Goal: Book appointment/travel/reservation

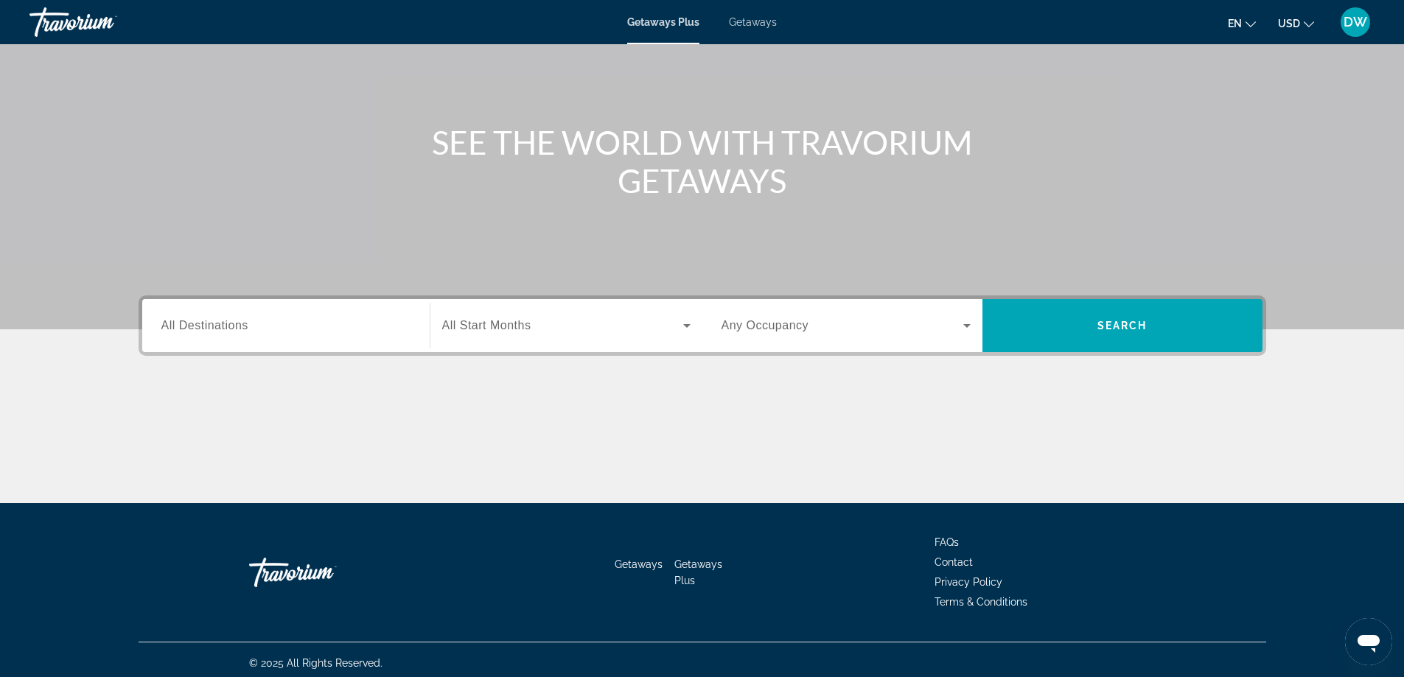
scroll to position [119, 0]
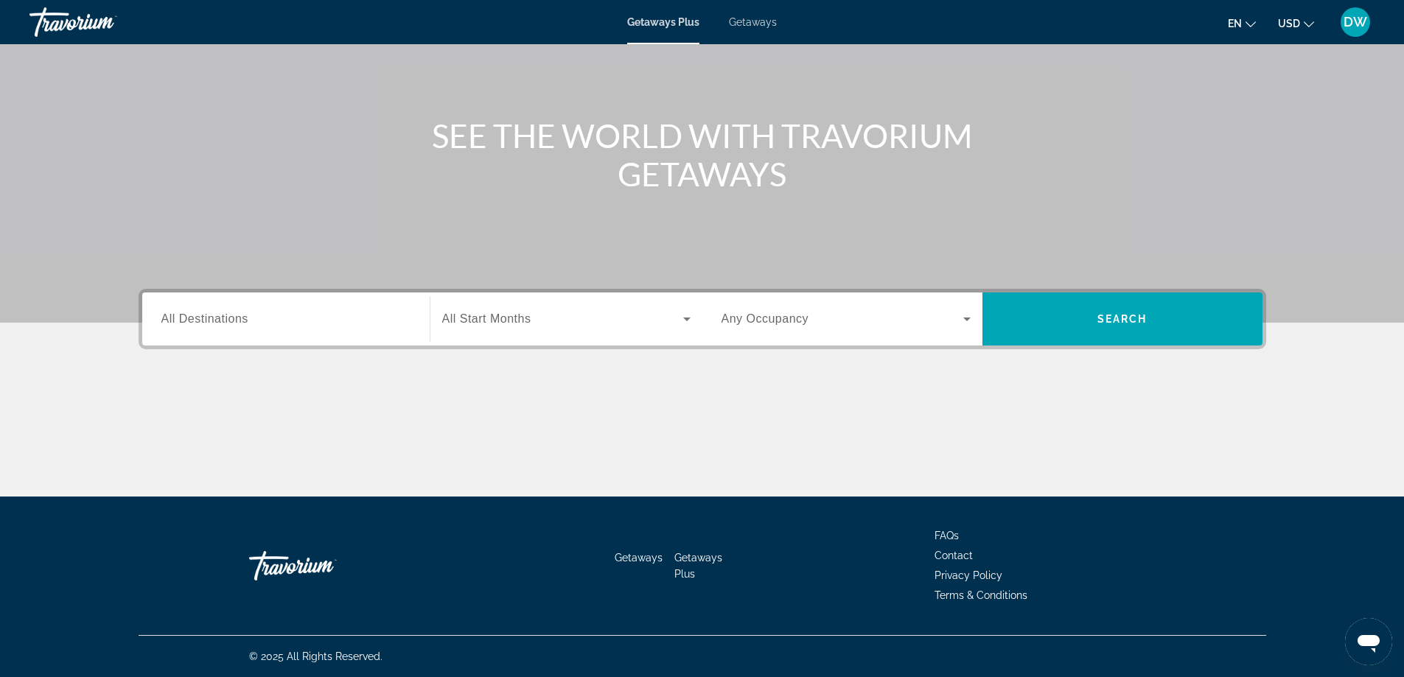
click at [523, 321] on span "All Start Months" at bounding box center [486, 319] width 89 height 13
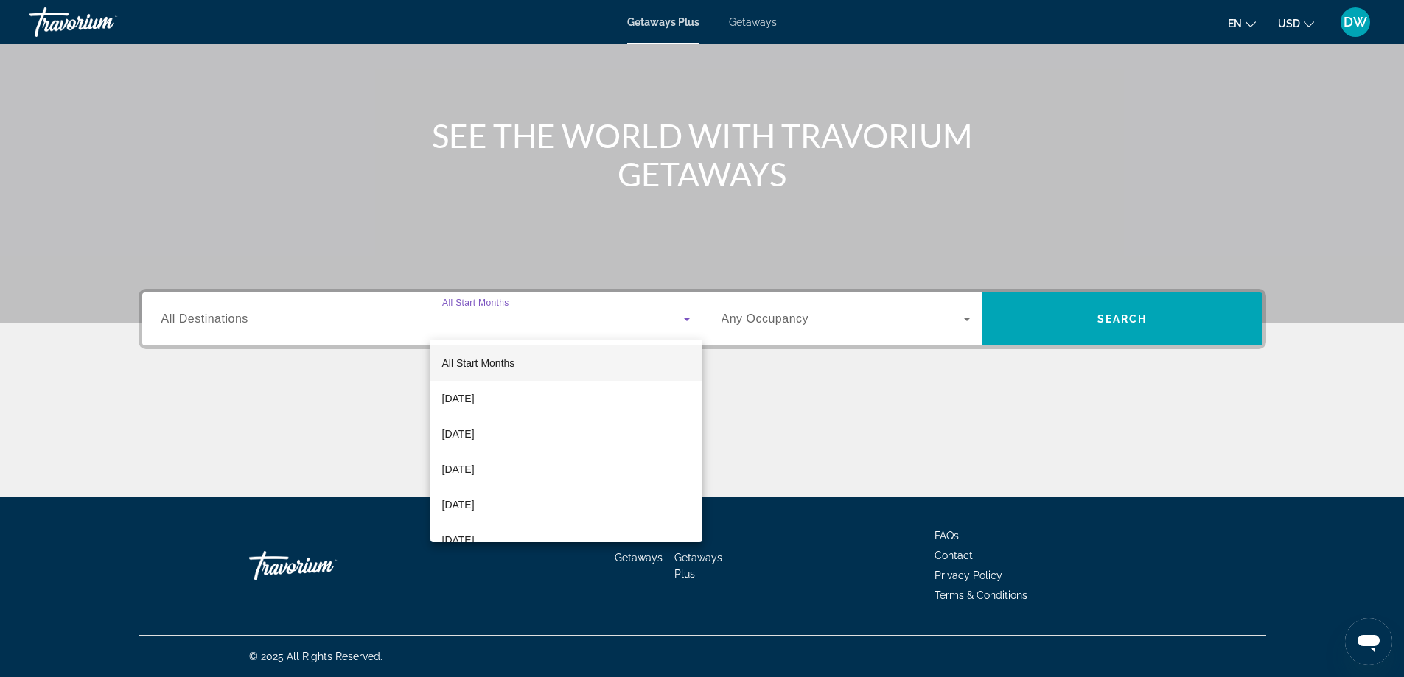
click at [955, 324] on div at bounding box center [702, 338] width 1404 height 677
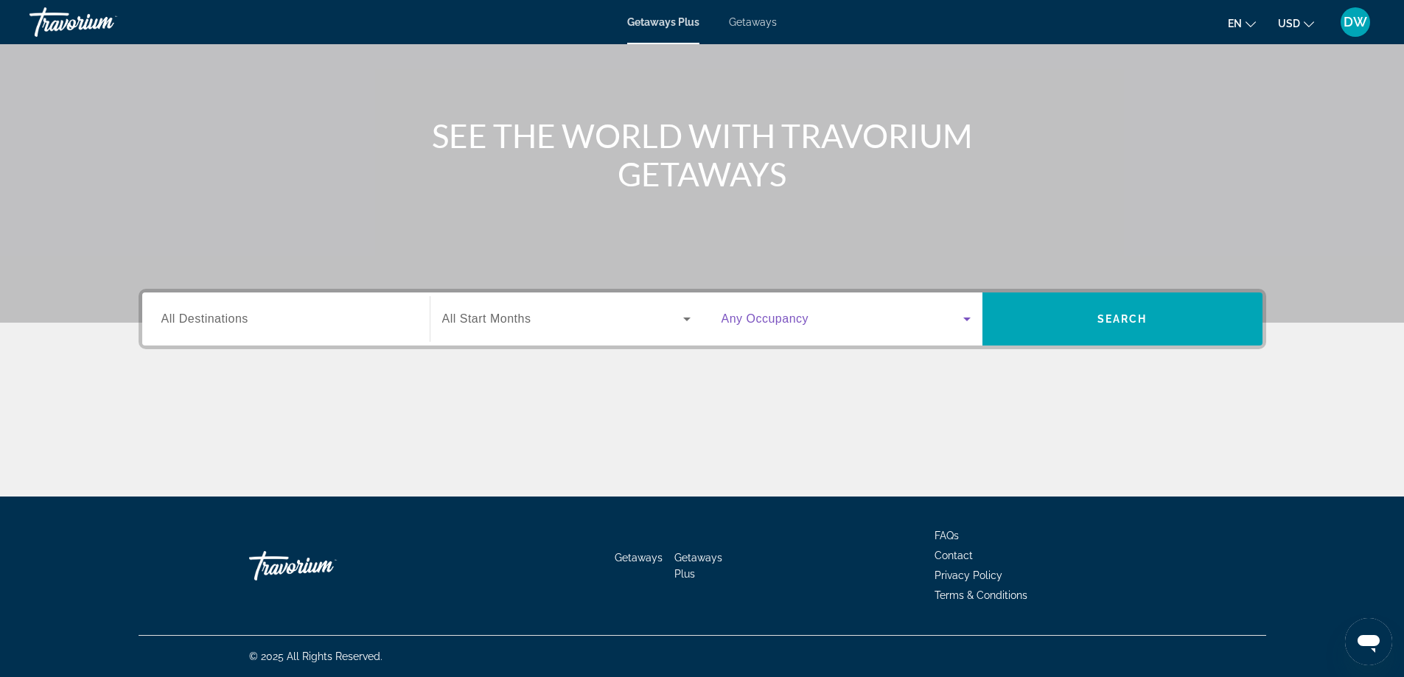
click at [970, 322] on icon "Search widget" at bounding box center [967, 319] width 18 height 18
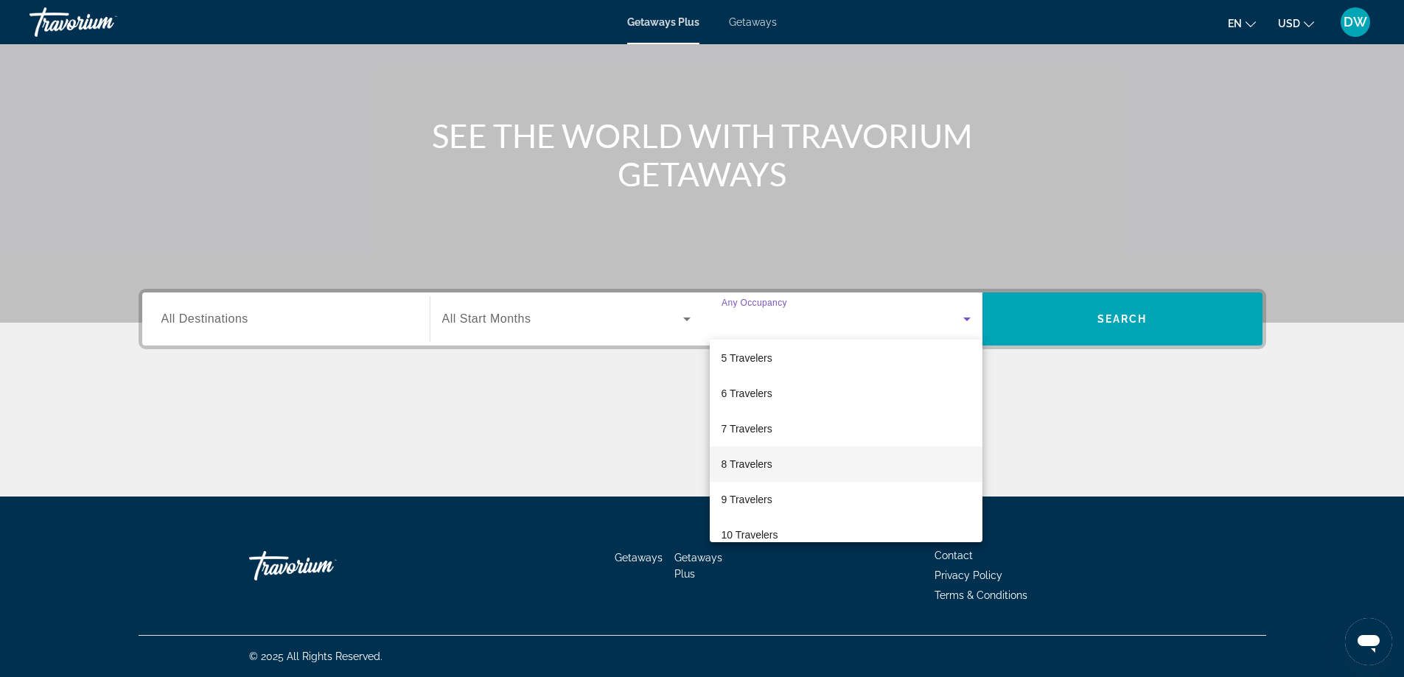
scroll to position [147, 0]
click at [767, 462] on span "8 Travelers" at bounding box center [747, 464] width 51 height 18
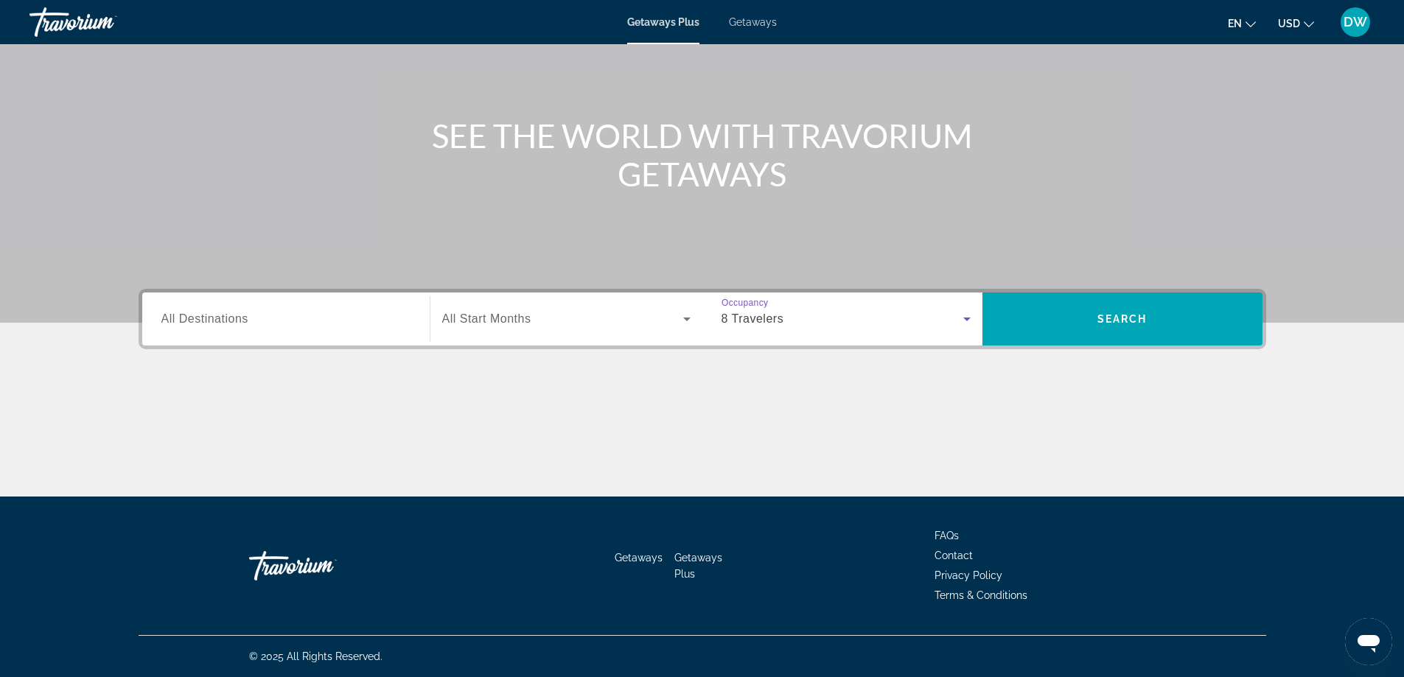
click at [520, 318] on span "All Start Months" at bounding box center [486, 319] width 89 height 13
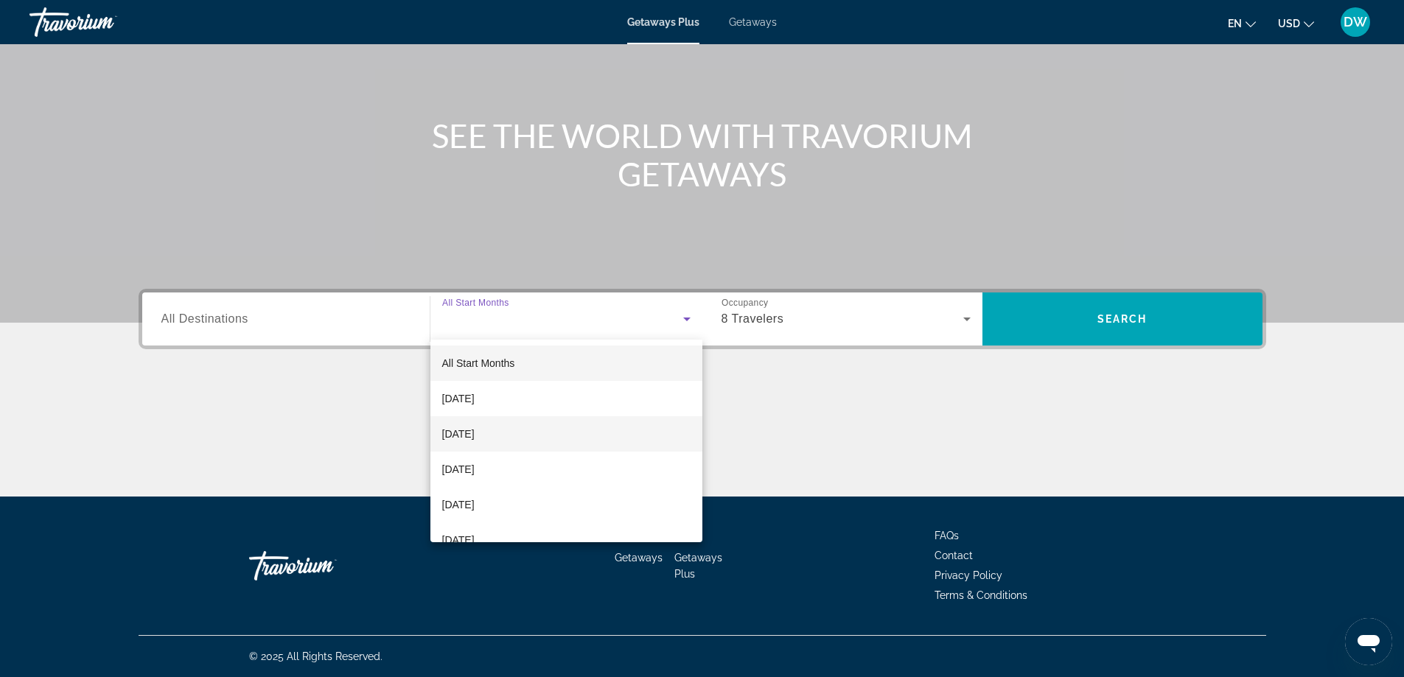
scroll to position [74, 0]
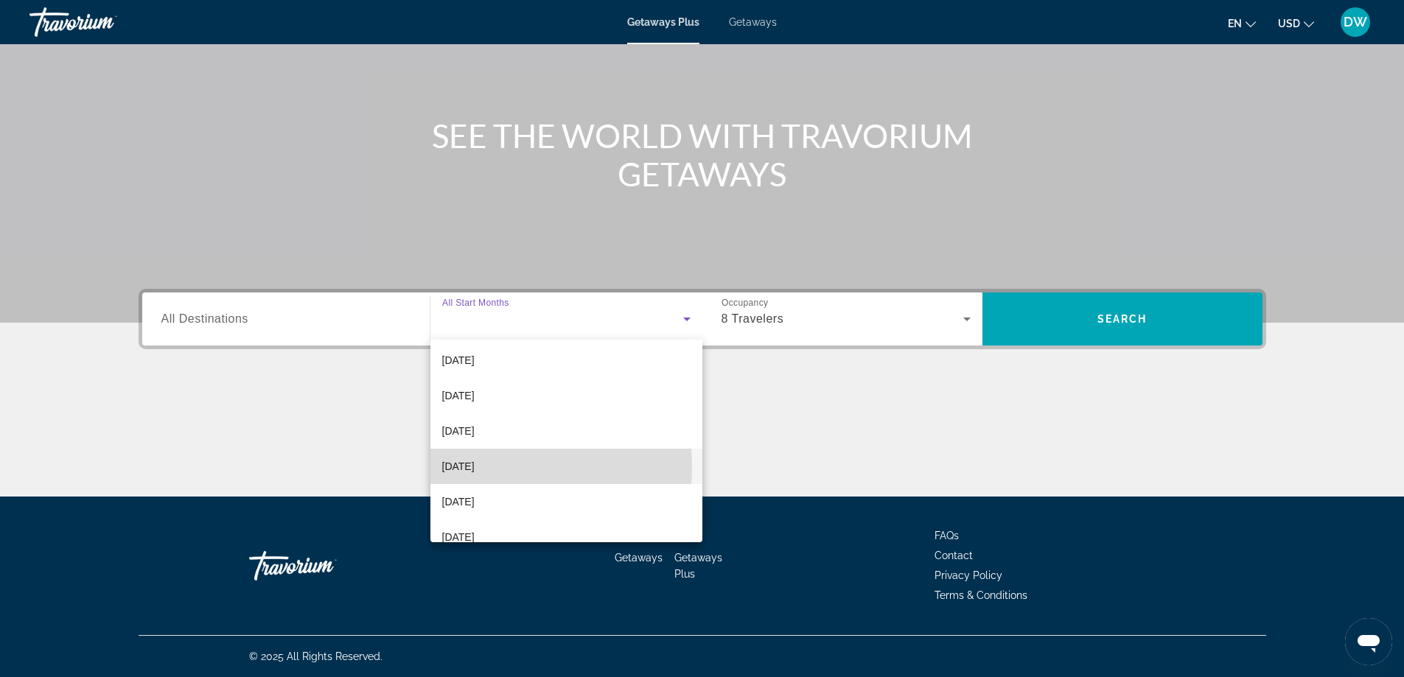
click at [475, 467] on span "[DATE]" at bounding box center [458, 467] width 32 height 18
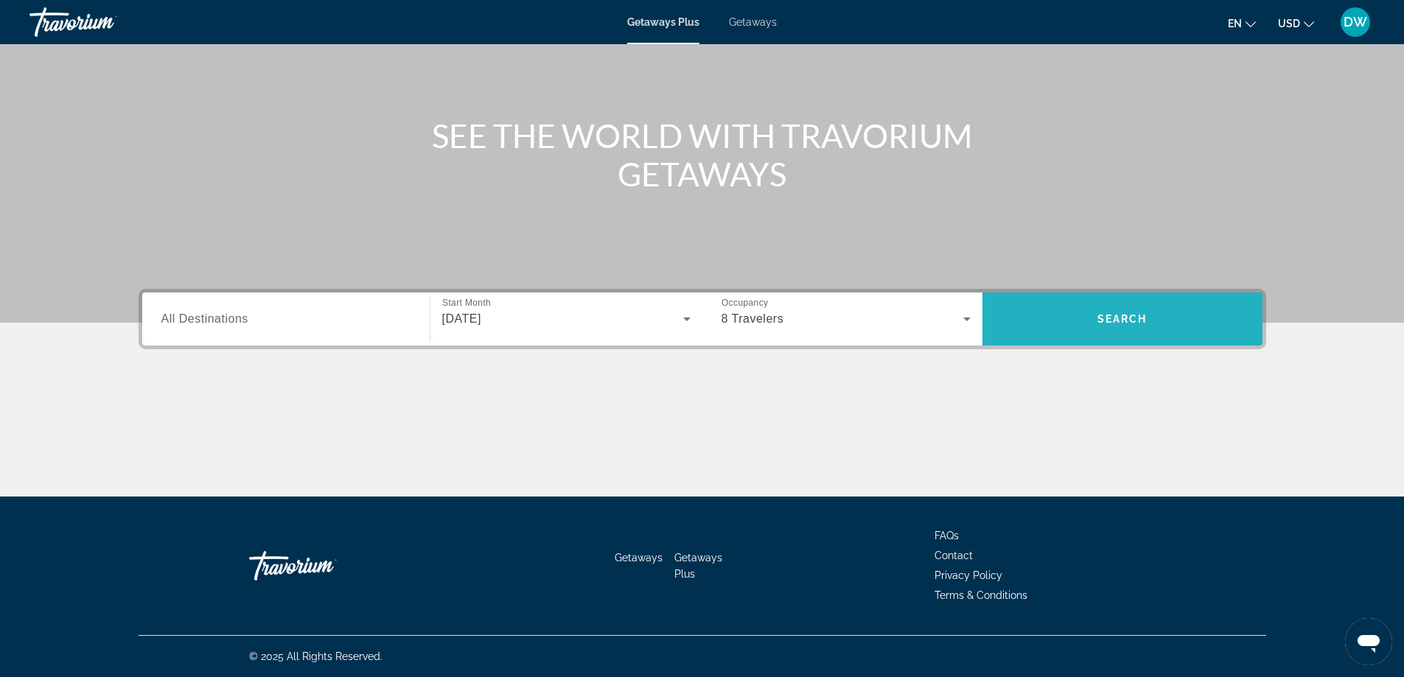
click at [1099, 325] on span "Search" at bounding box center [1123, 319] width 280 height 35
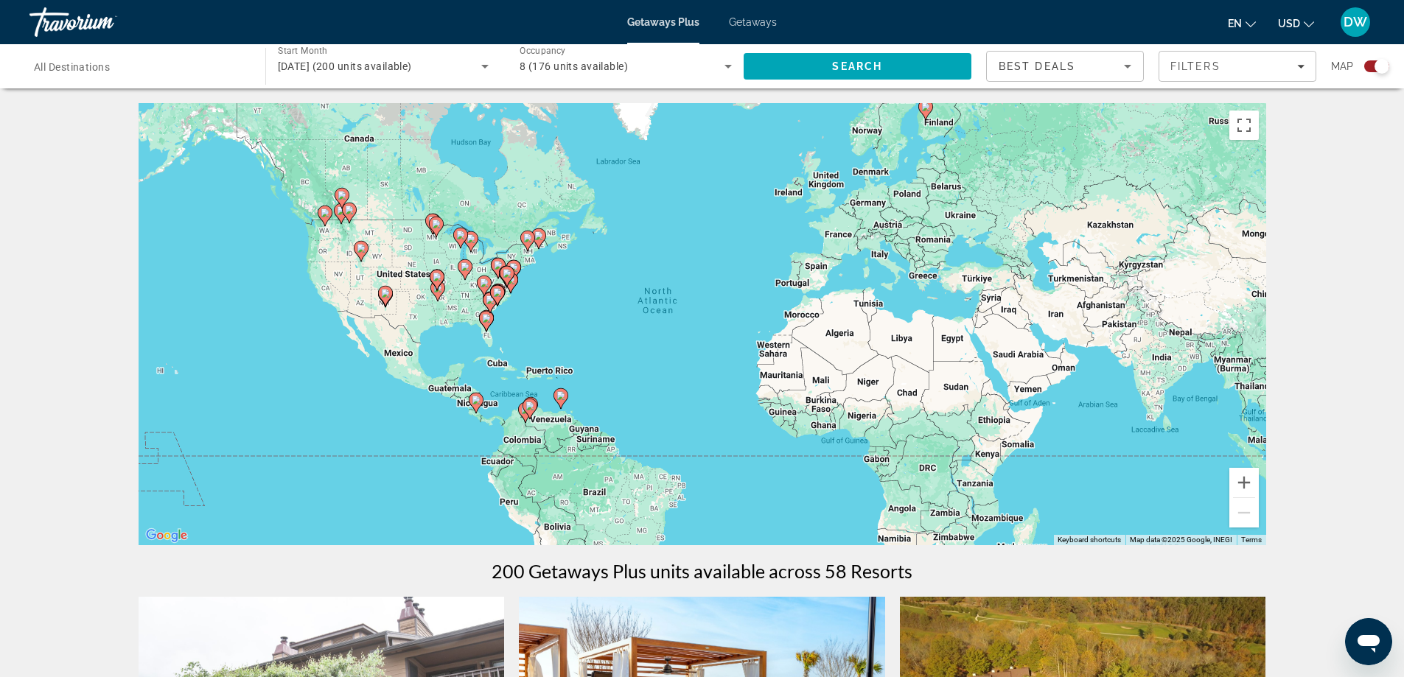
click at [362, 251] on image "Main content" at bounding box center [361, 248] width 9 height 9
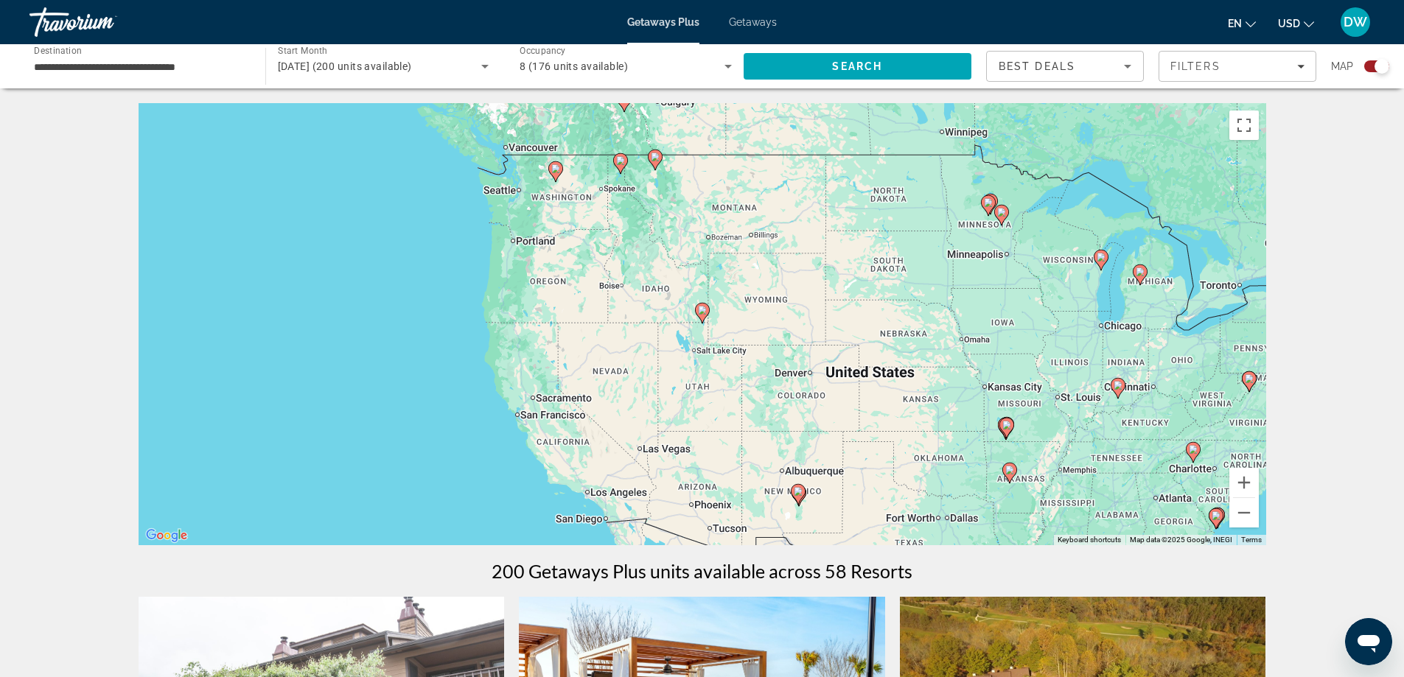
click at [699, 316] on icon "Main content" at bounding box center [701, 313] width 13 height 19
type input "**********"
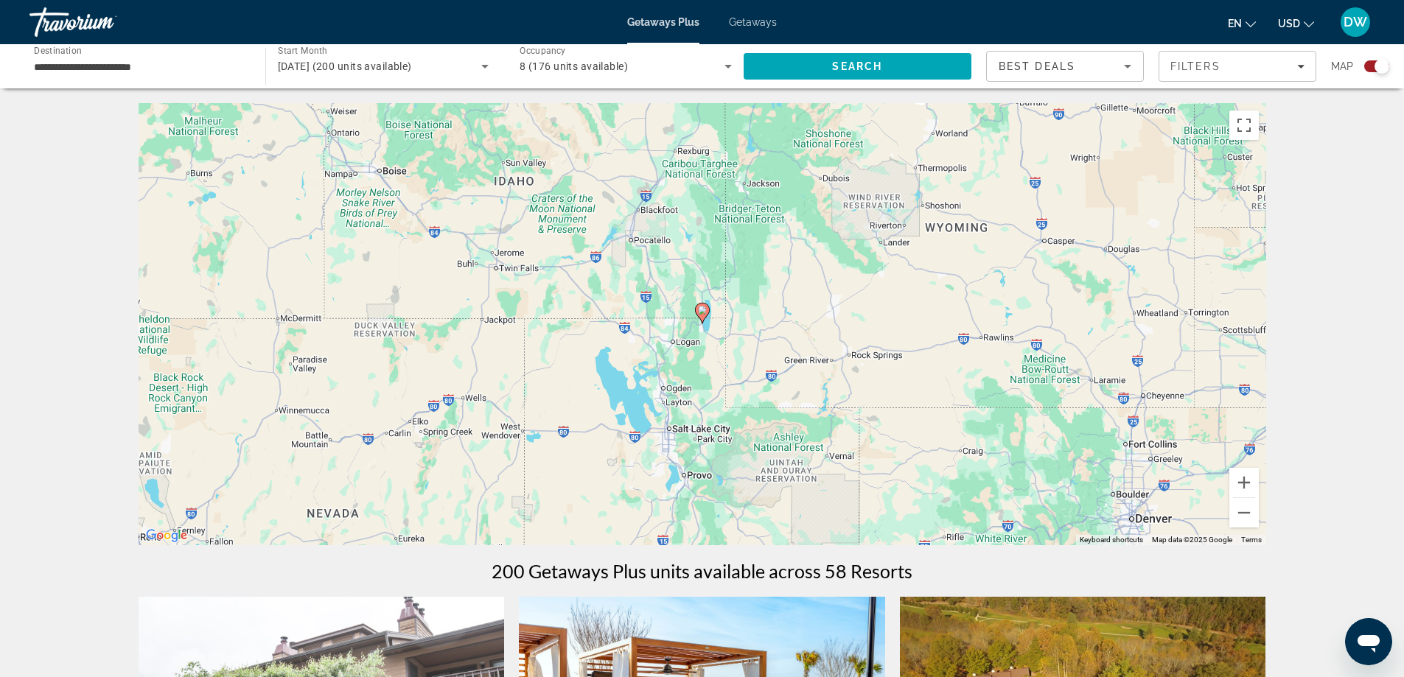
click at [485, 68] on icon "Search widget" at bounding box center [484, 67] width 7 height 4
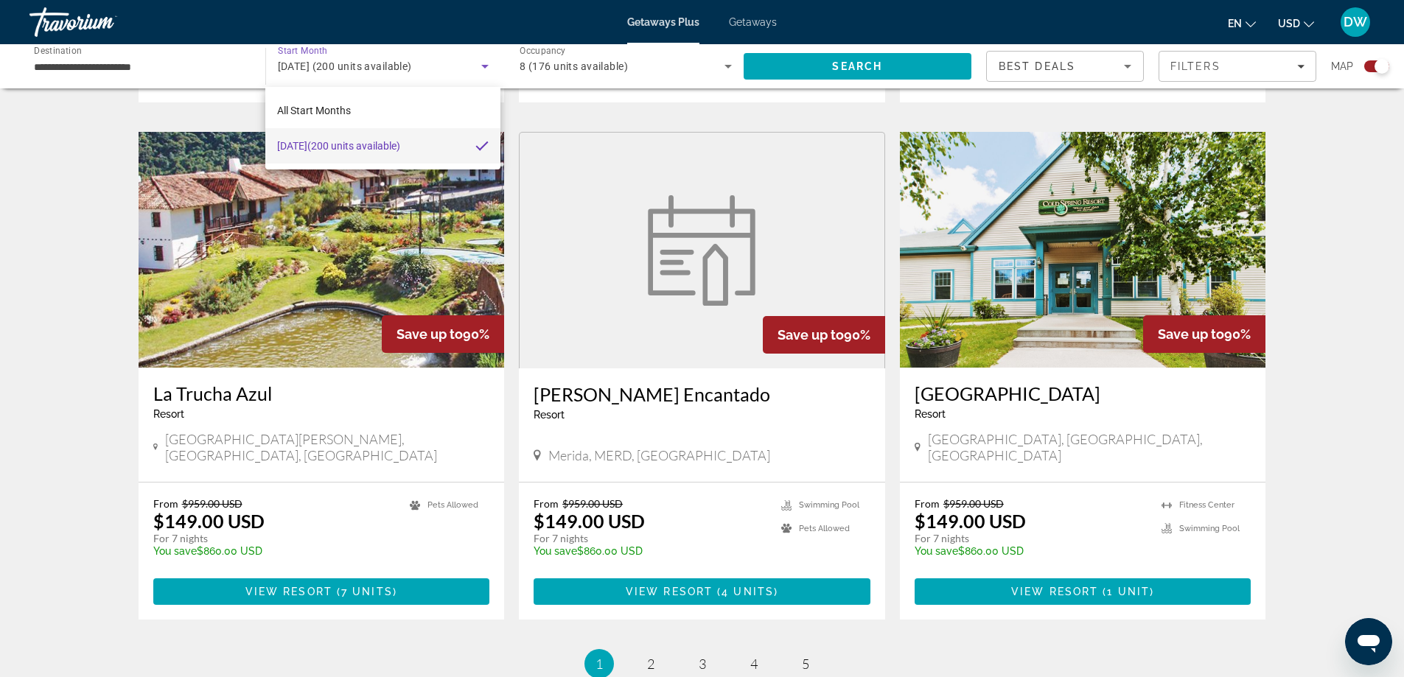
scroll to position [2064, 0]
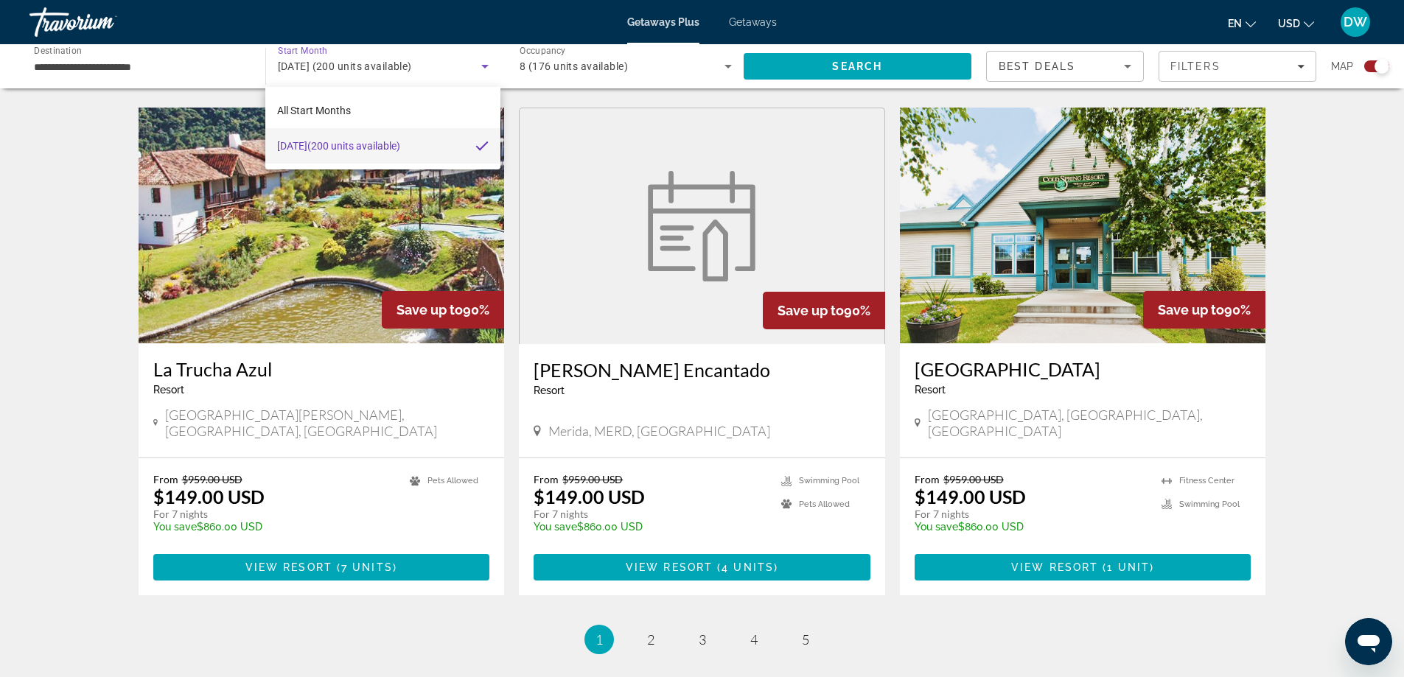
click at [972, 257] on div at bounding box center [702, 338] width 1404 height 677
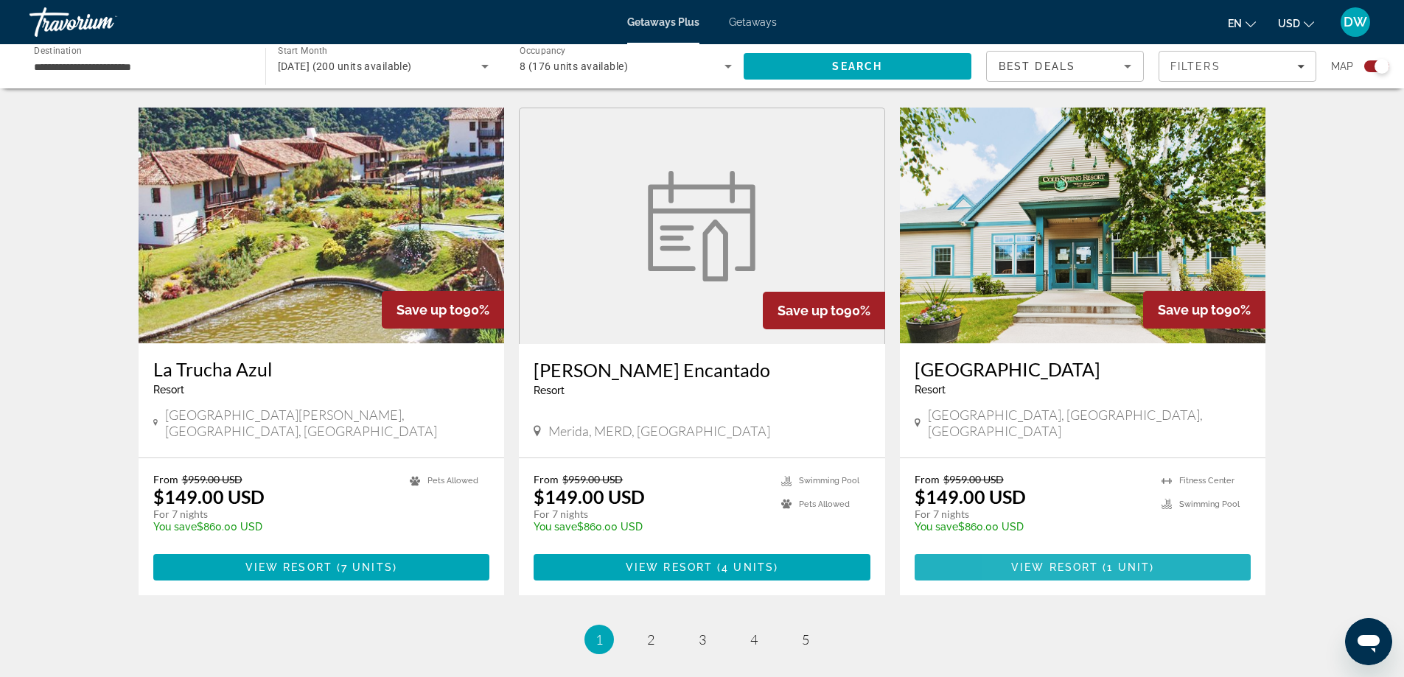
click at [1023, 562] on span "View Resort" at bounding box center [1054, 568] width 87 height 12
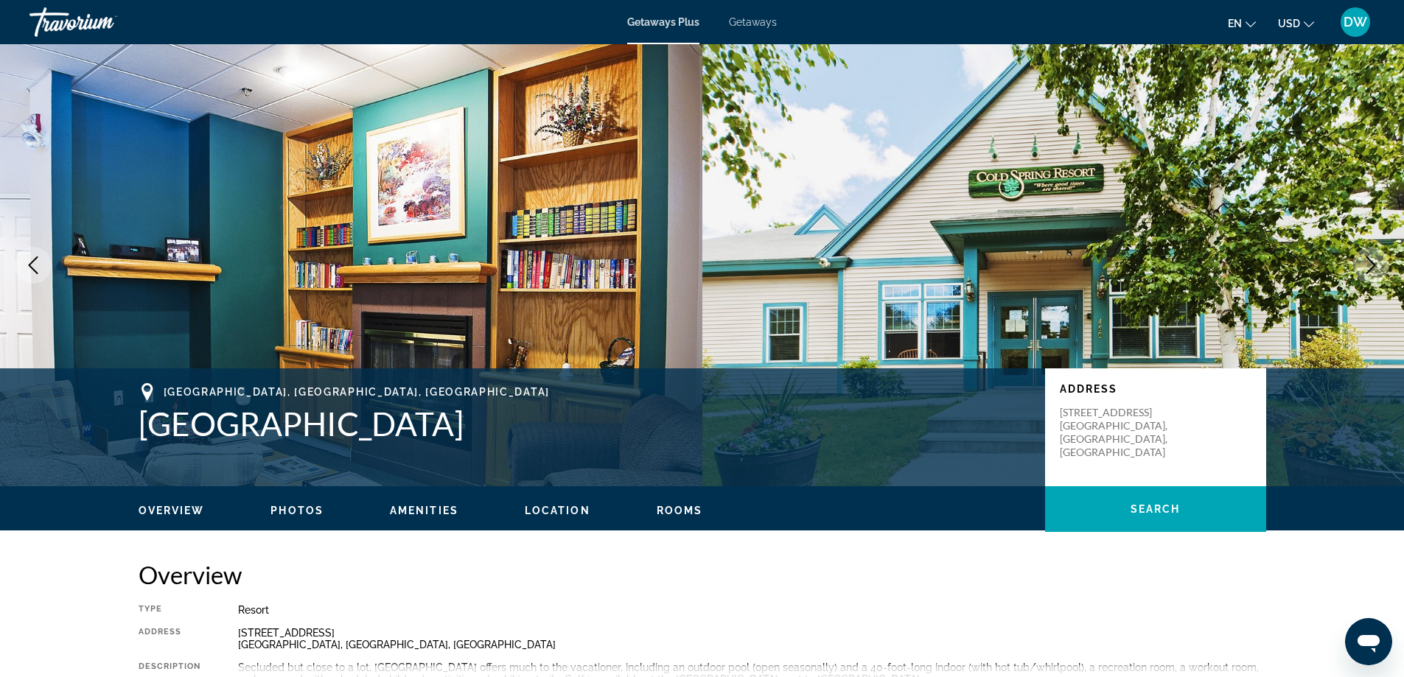
click at [750, 21] on span "Getaways" at bounding box center [753, 22] width 48 height 12
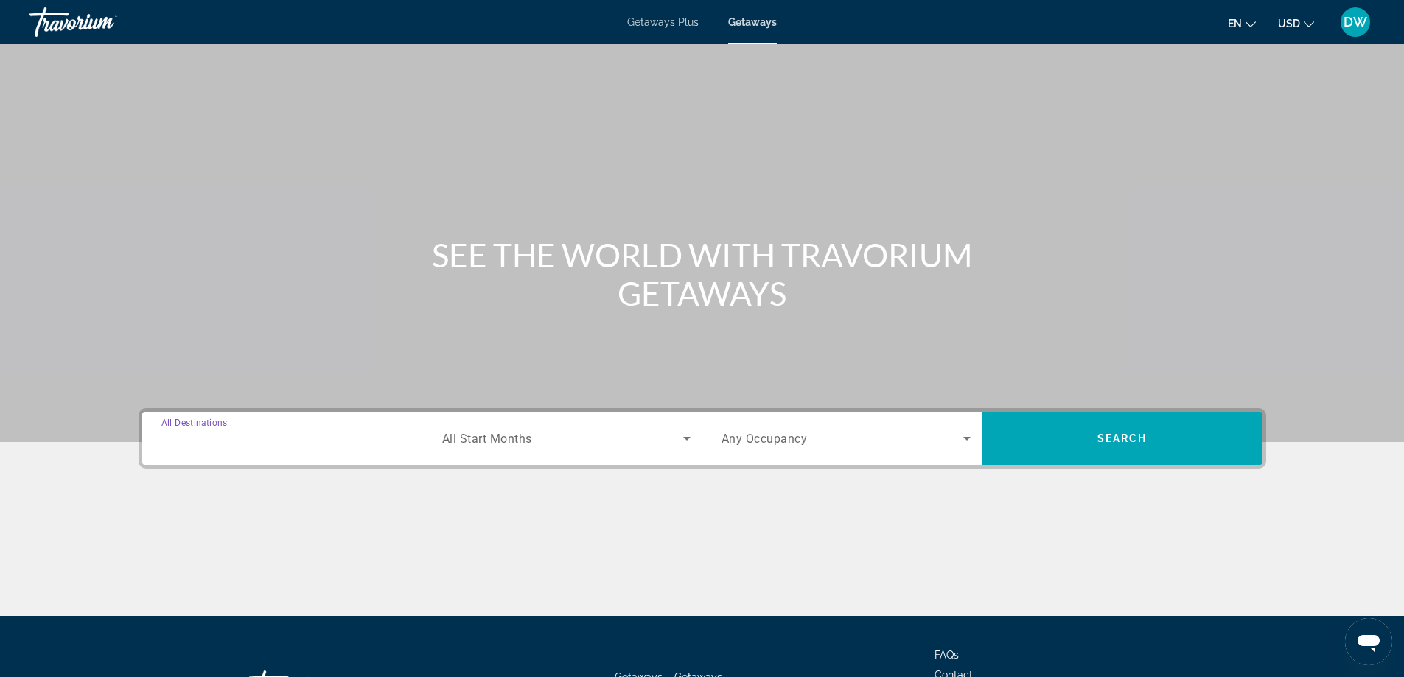
click at [296, 442] on input "Destination All Destinations" at bounding box center [285, 440] width 249 height 18
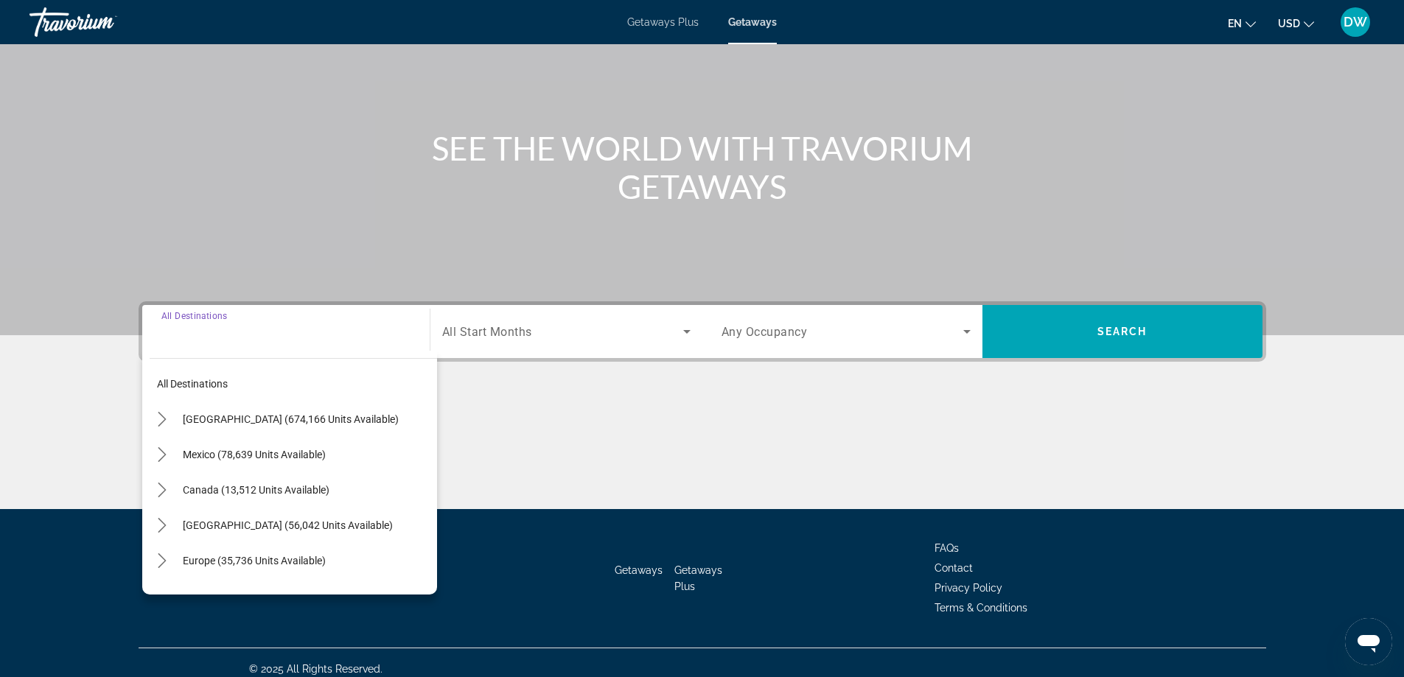
scroll to position [119, 0]
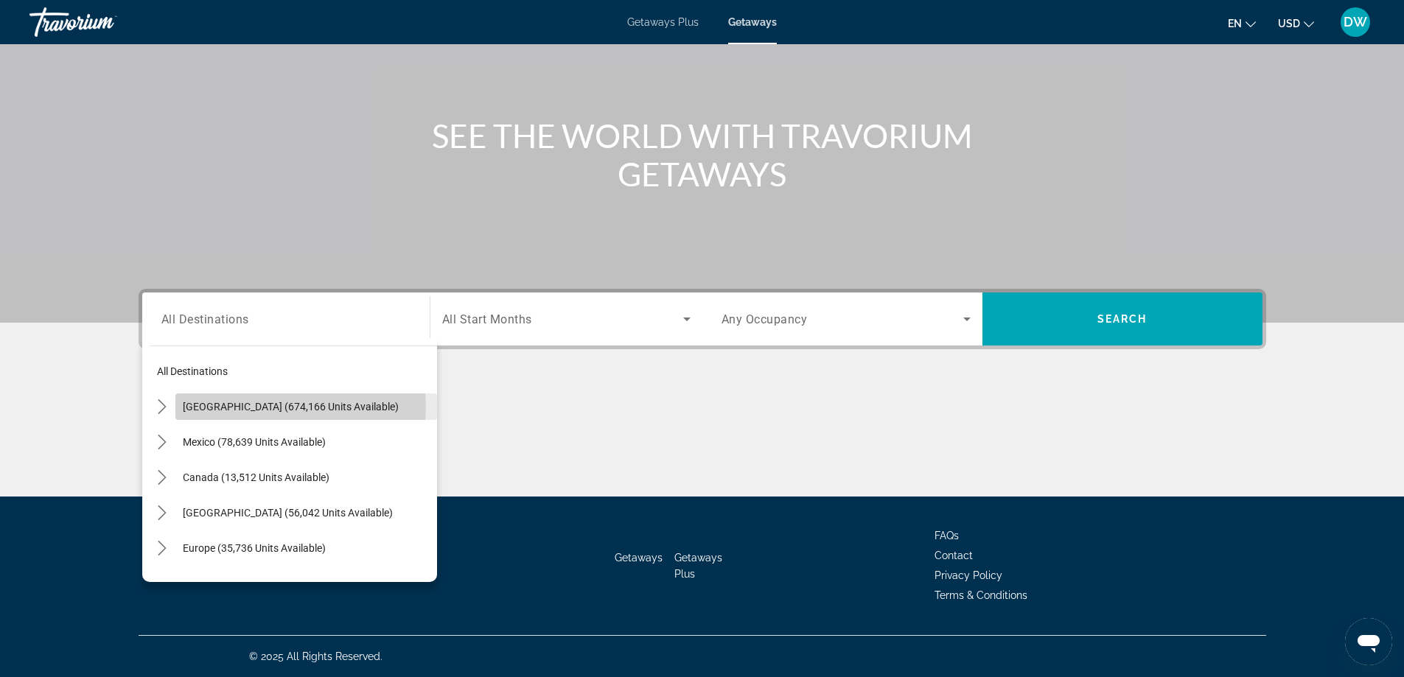
click at [293, 407] on span "[GEOGRAPHIC_DATA] (674,166 units available)" at bounding box center [291, 407] width 216 height 12
type input "**********"
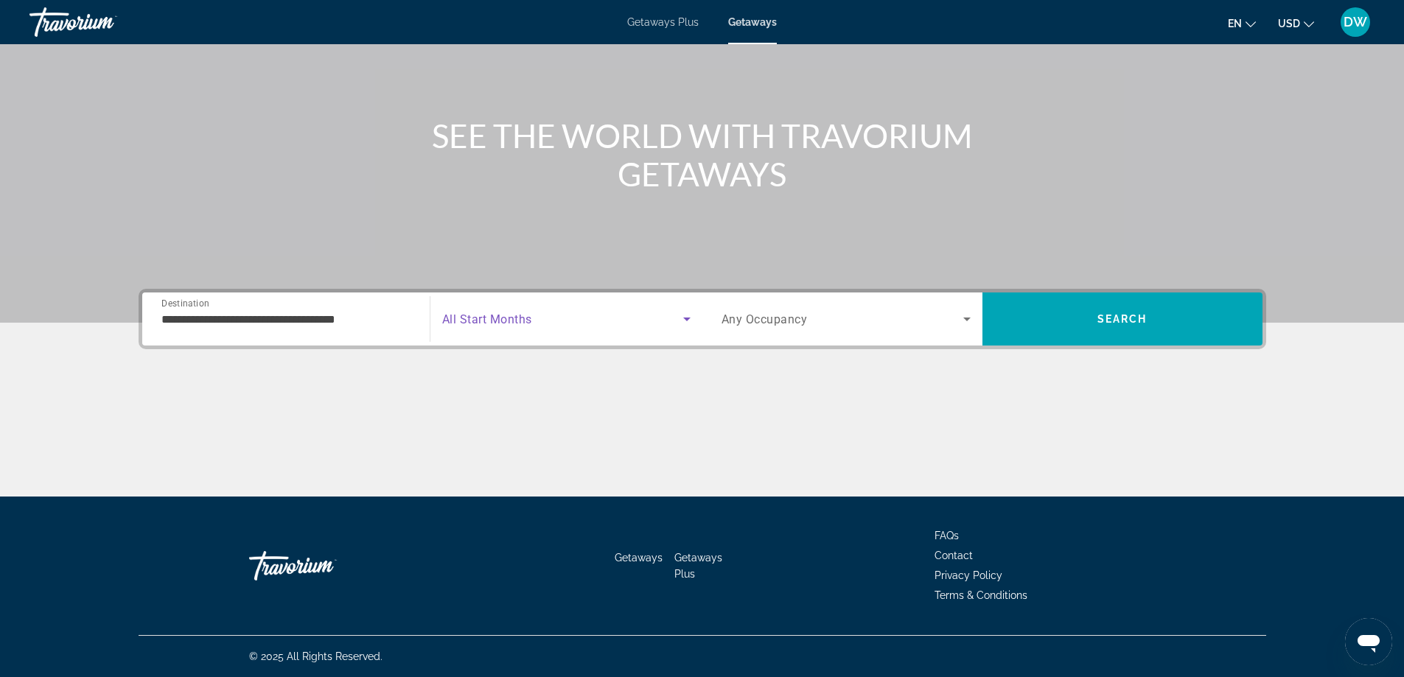
click at [686, 321] on icon "Search widget" at bounding box center [687, 319] width 18 height 18
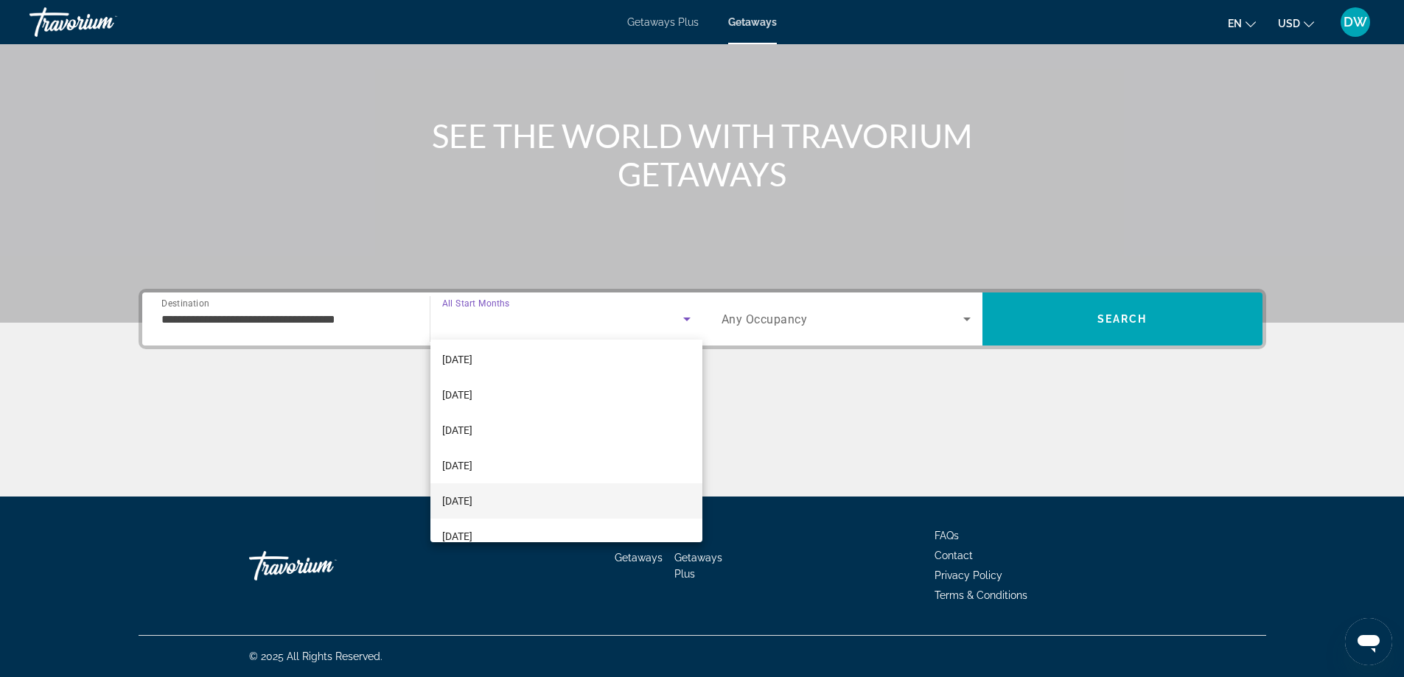
scroll to position [74, 0]
click at [473, 461] on span "[DATE]" at bounding box center [457, 467] width 30 height 18
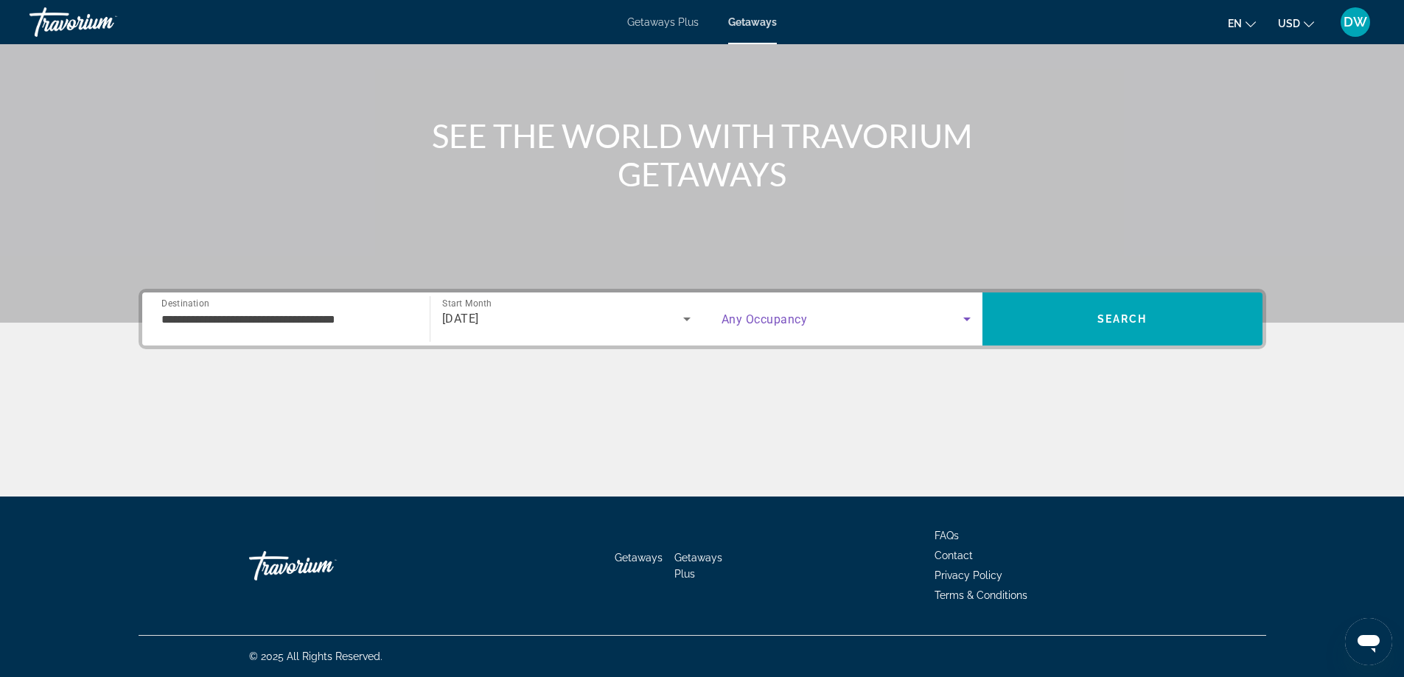
click at [969, 314] on icon "Search widget" at bounding box center [967, 319] width 18 height 18
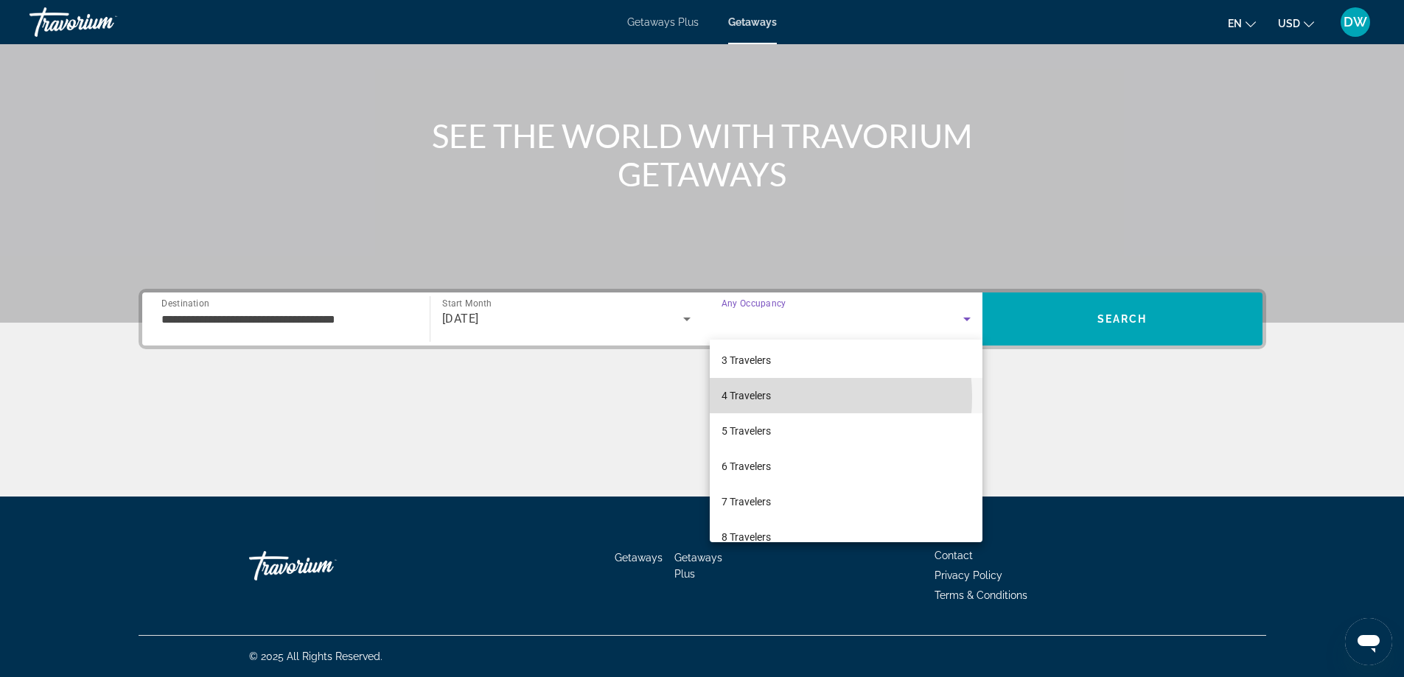
drag, startPoint x: 780, startPoint y: 397, endPoint x: 882, endPoint y: 374, distance: 105.1
click at [783, 396] on mat-option "4 Travelers" at bounding box center [846, 395] width 273 height 35
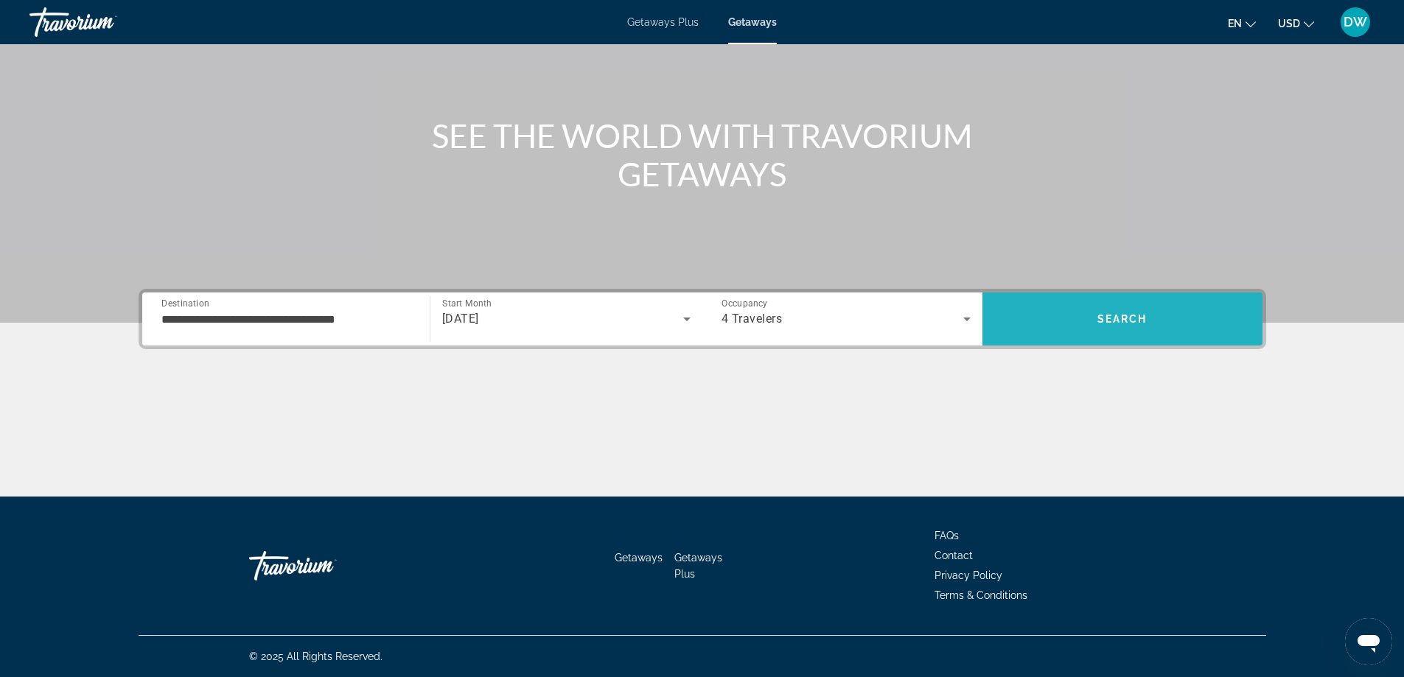
click at [1139, 319] on span "Search" at bounding box center [1123, 319] width 50 height 12
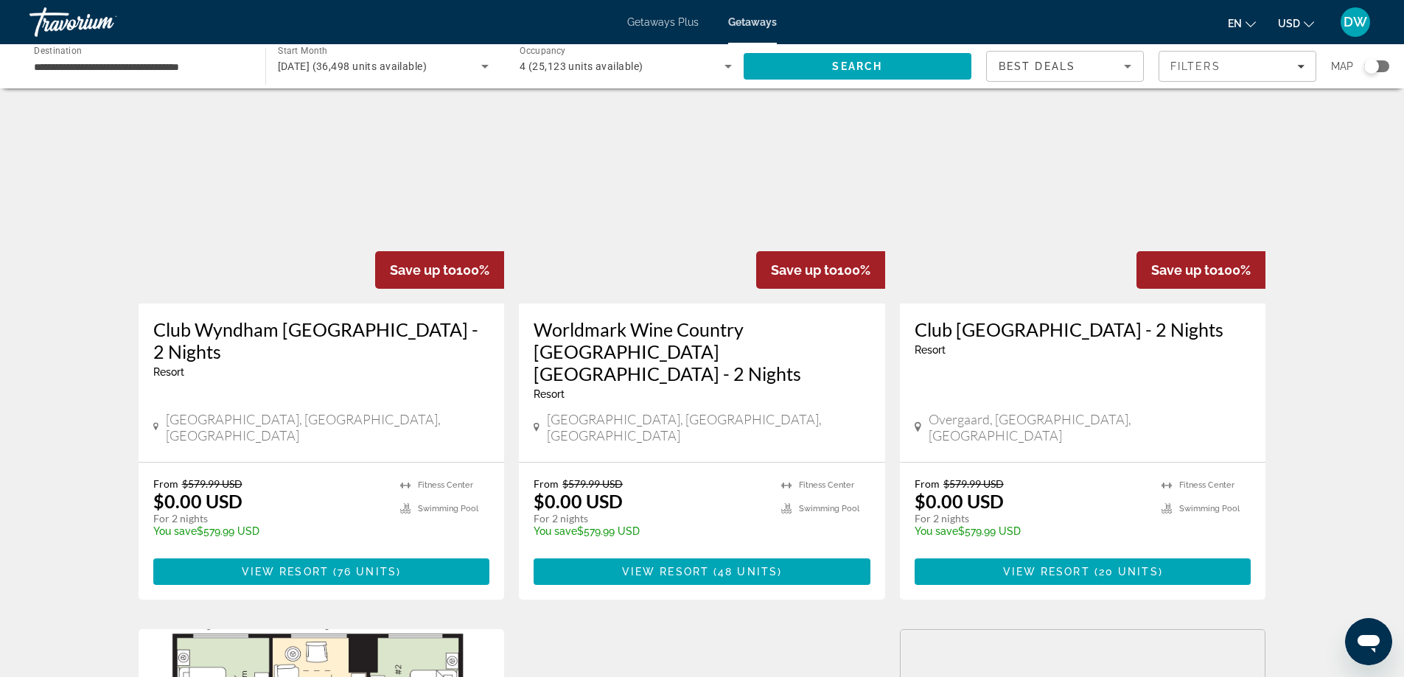
scroll to position [516, 0]
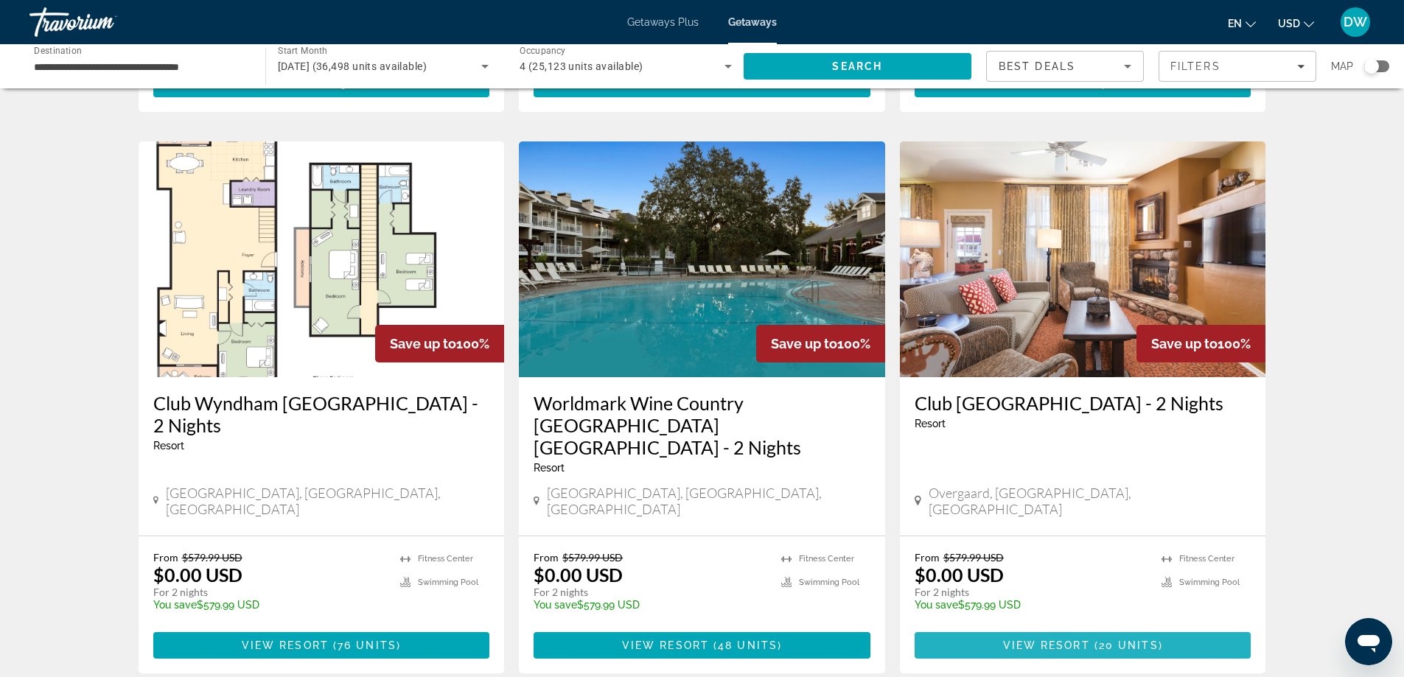
click at [1033, 640] on span "View Resort" at bounding box center [1046, 646] width 87 height 12
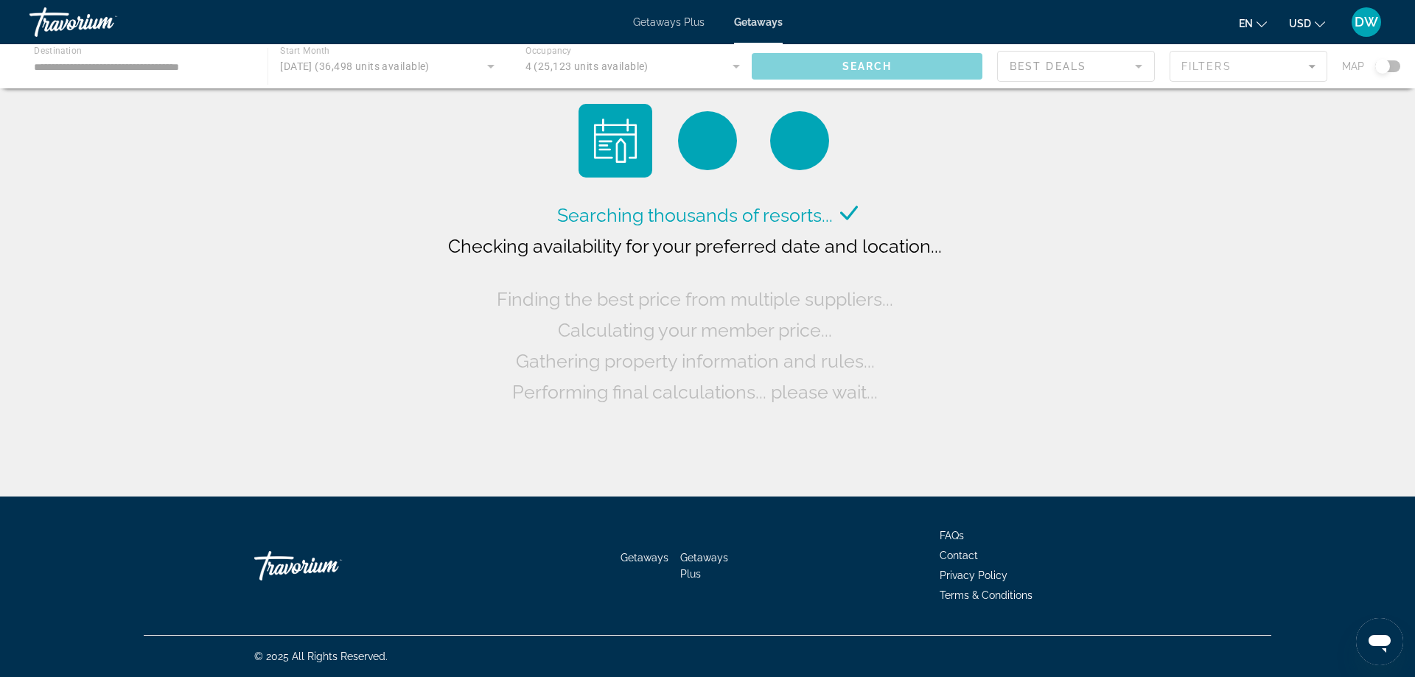
click at [402, 66] on div "Main content" at bounding box center [707, 66] width 1415 height 44
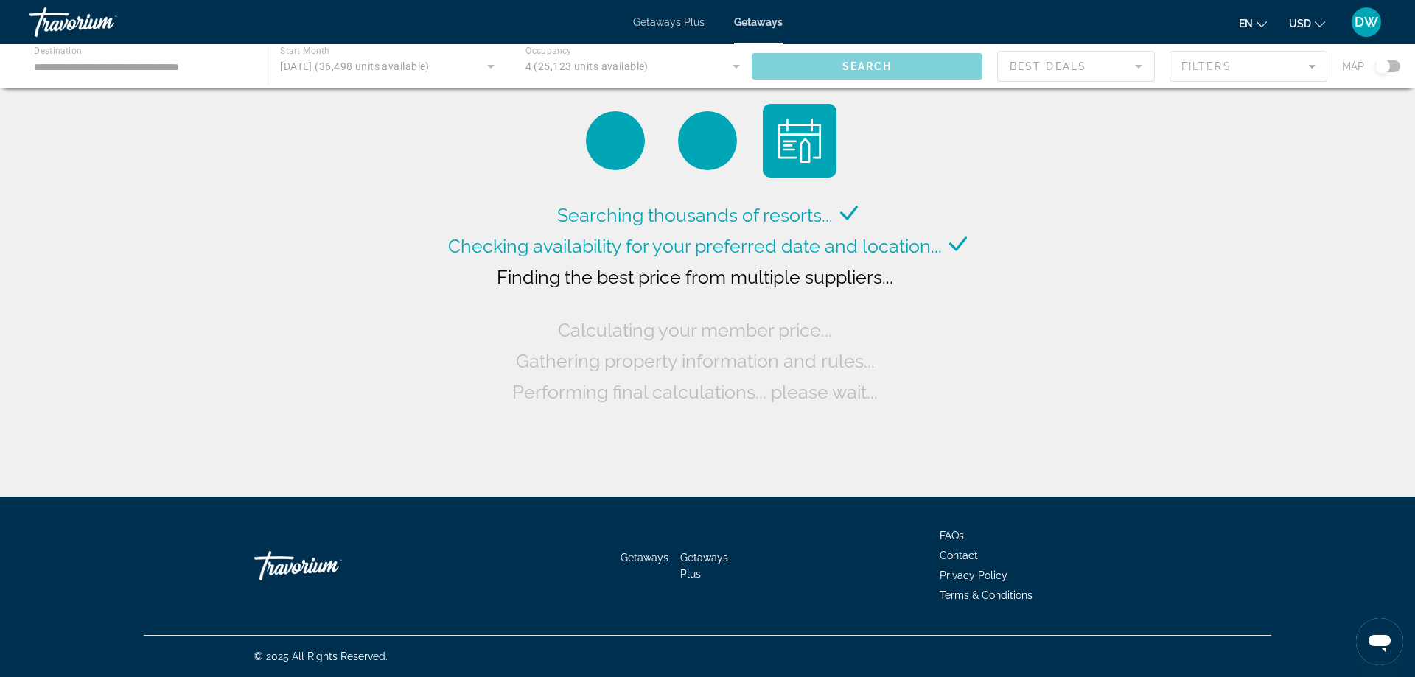
click at [486, 66] on div "Main content" at bounding box center [707, 66] width 1415 height 44
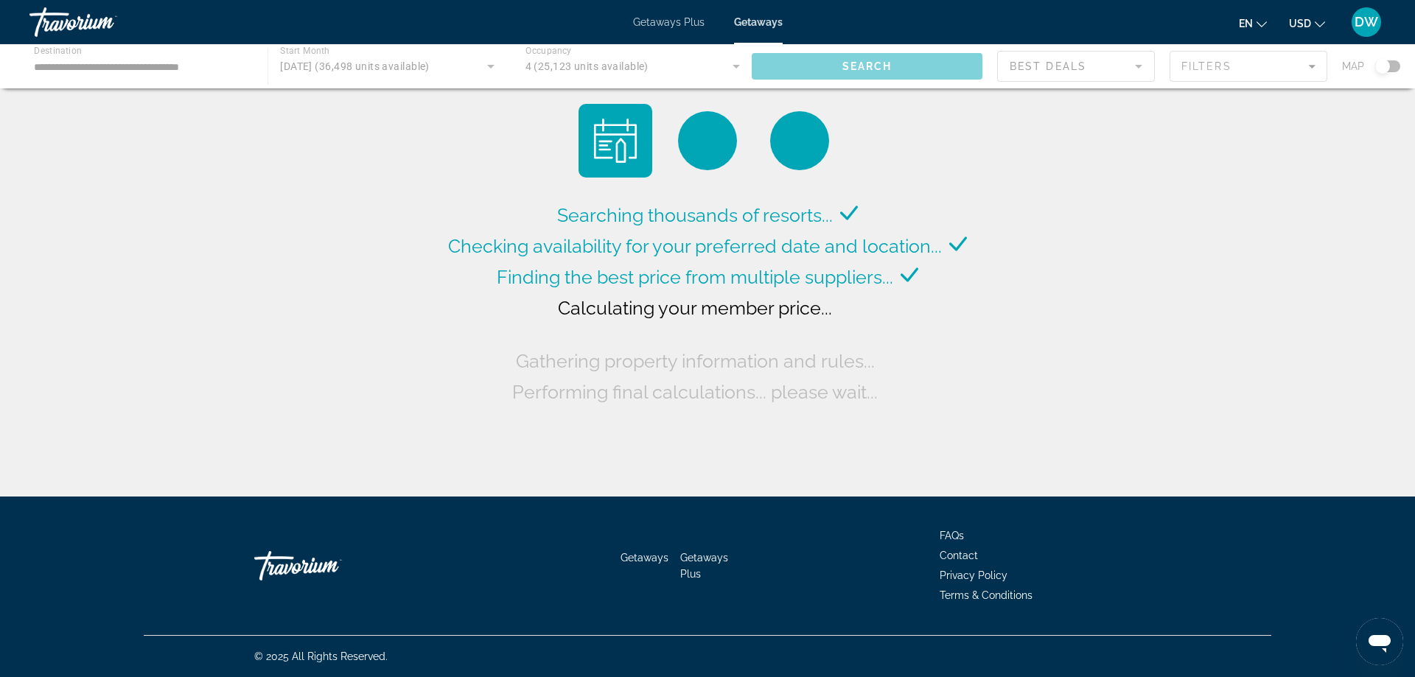
click at [487, 65] on div "Main content" at bounding box center [707, 66] width 1415 height 44
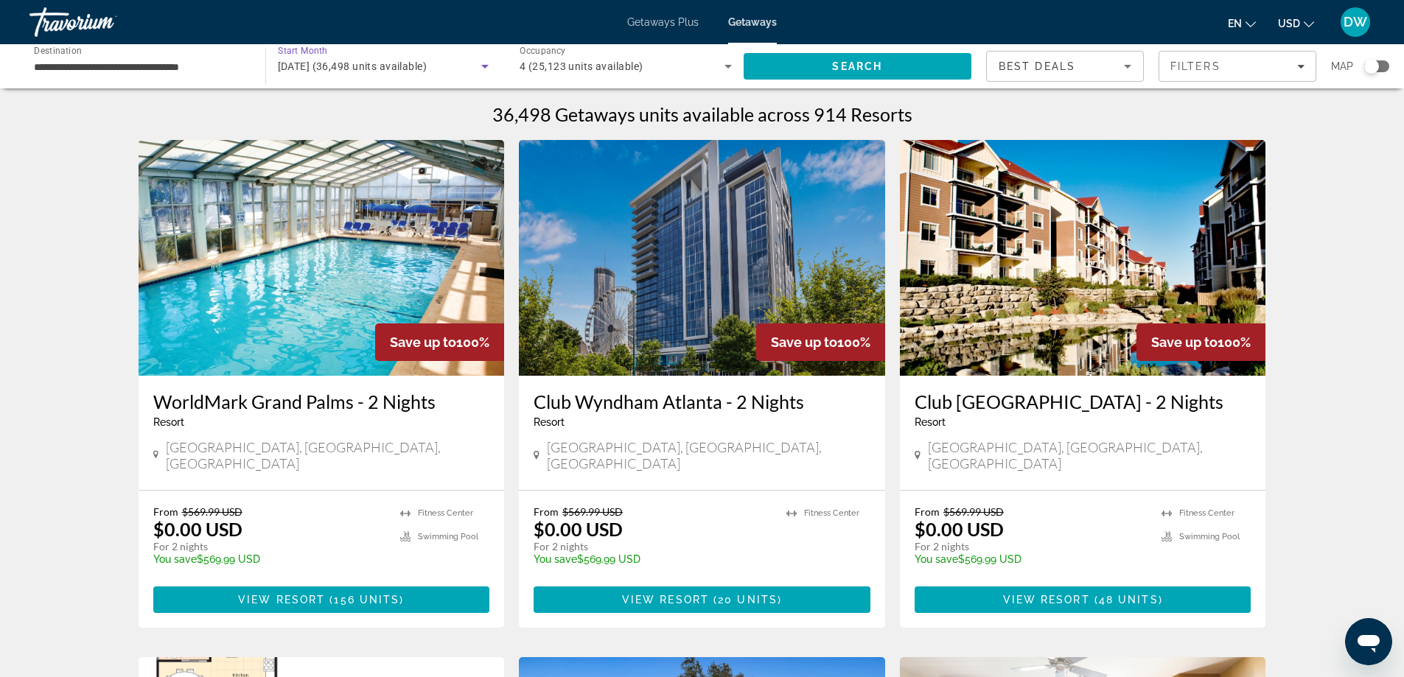
click at [428, 70] on span "[DATE] (36,498 units available)" at bounding box center [353, 66] width 150 height 12
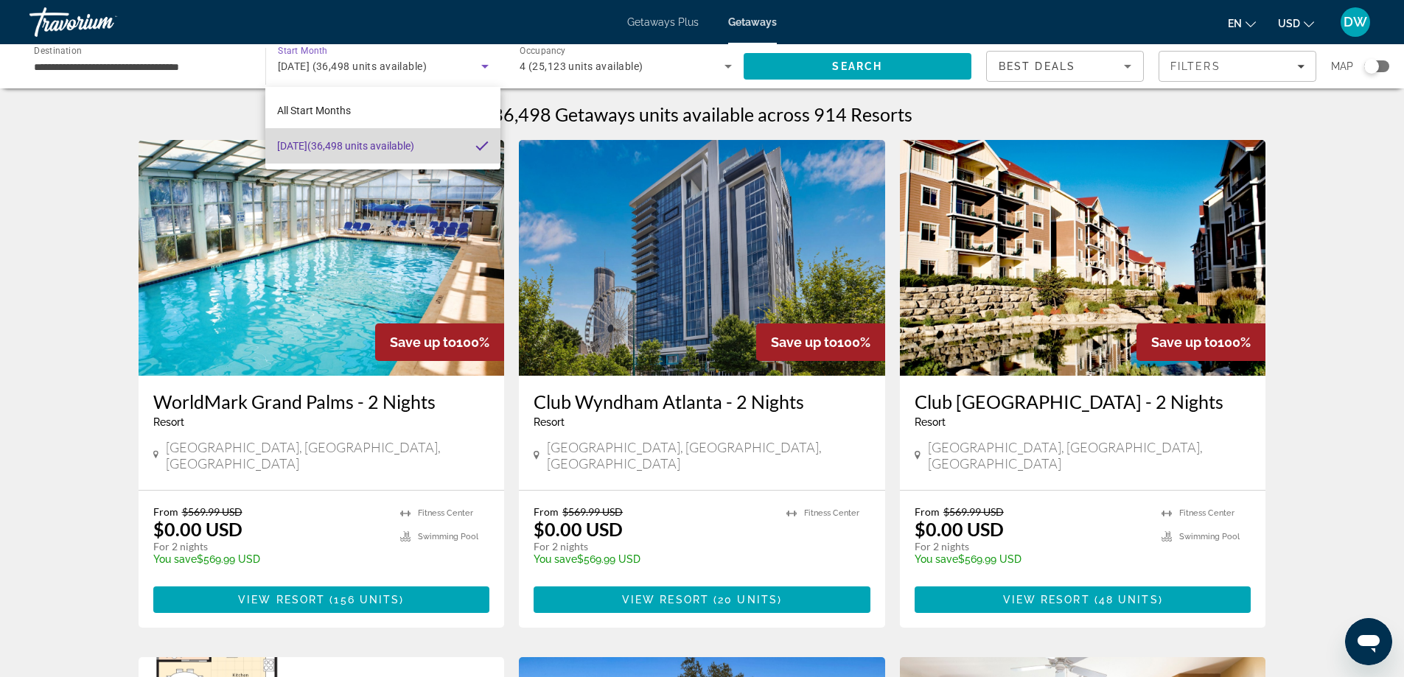
click at [486, 149] on mat-pseudo-checkbox at bounding box center [481, 145] width 13 height 13
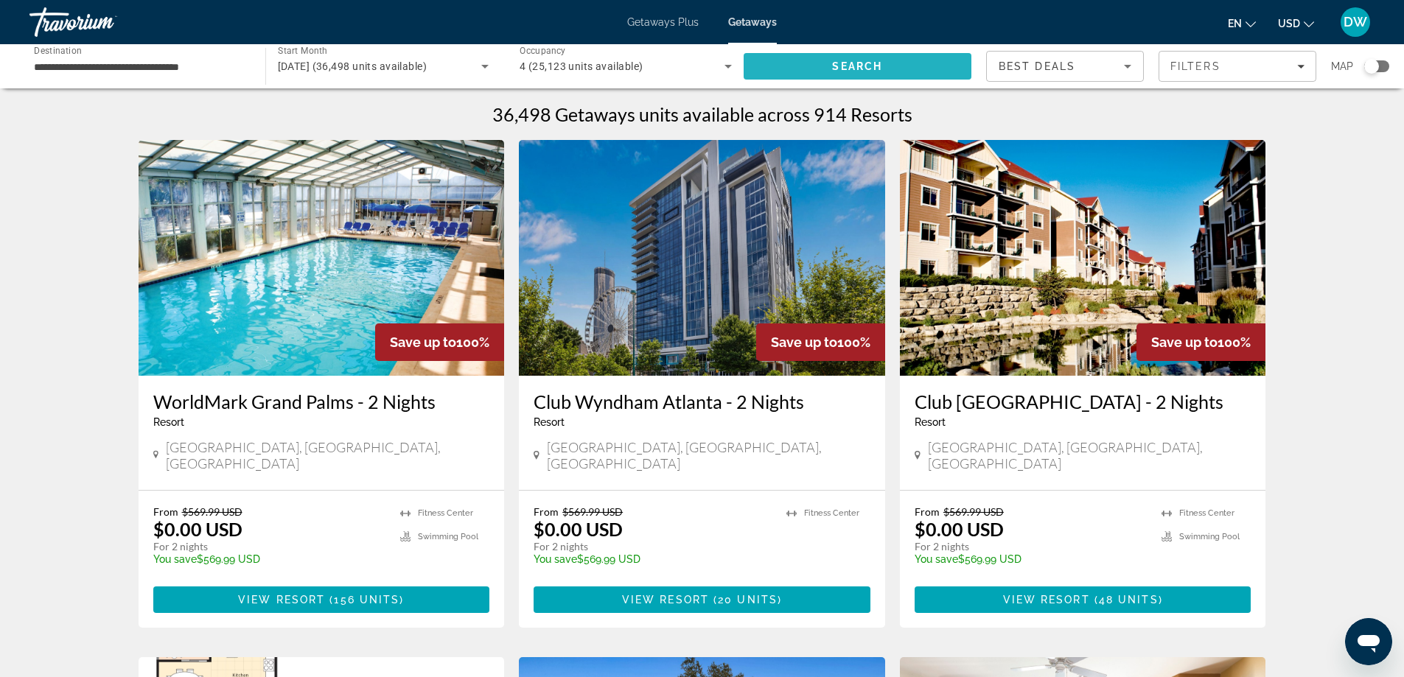
click at [823, 63] on span "Search" at bounding box center [858, 66] width 229 height 35
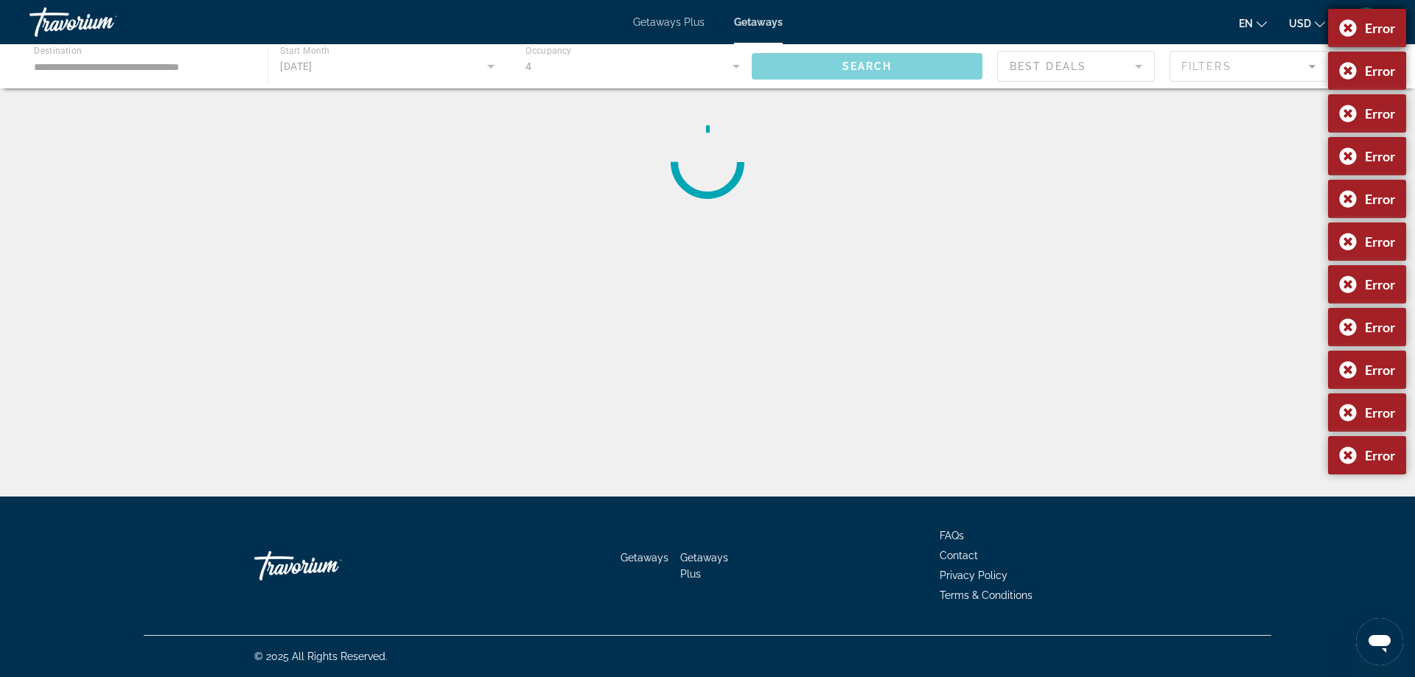
click at [1355, 26] on div "Error" at bounding box center [1367, 28] width 78 height 38
click at [1351, 29] on div "Error" at bounding box center [1367, 28] width 78 height 38
click at [1348, 31] on div "Error" at bounding box center [1367, 28] width 78 height 38
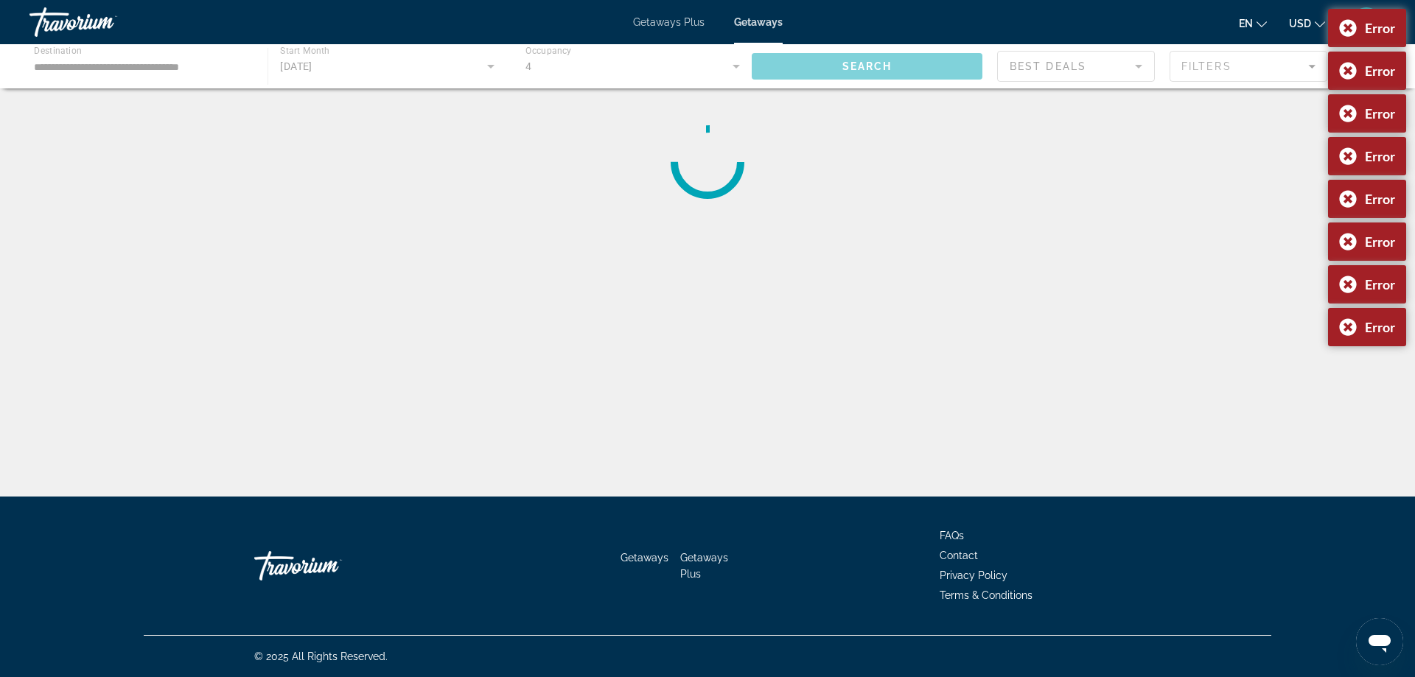
click at [1348, 31] on div "Error" at bounding box center [1367, 28] width 78 height 38
click at [1348, 30] on div "Error" at bounding box center [1367, 28] width 78 height 38
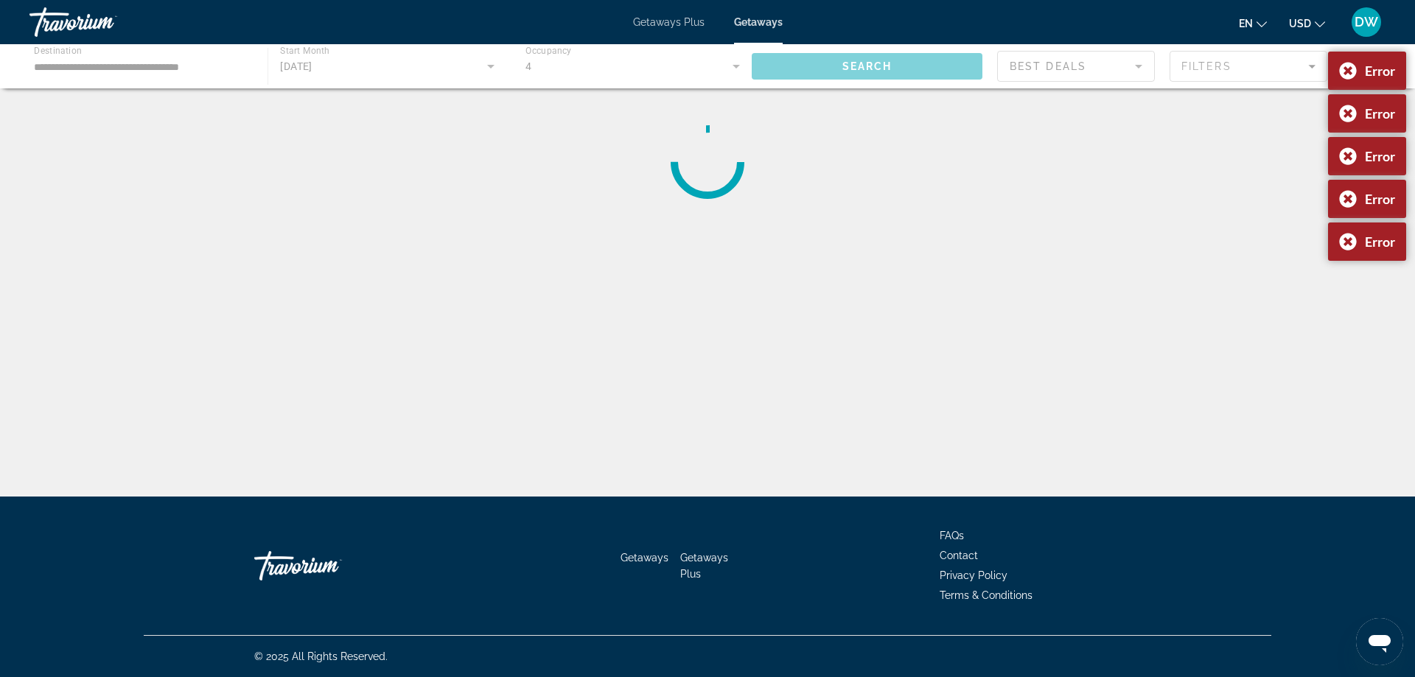
click at [1348, 30] on div "Error" at bounding box center [1367, 28] width 78 height 38
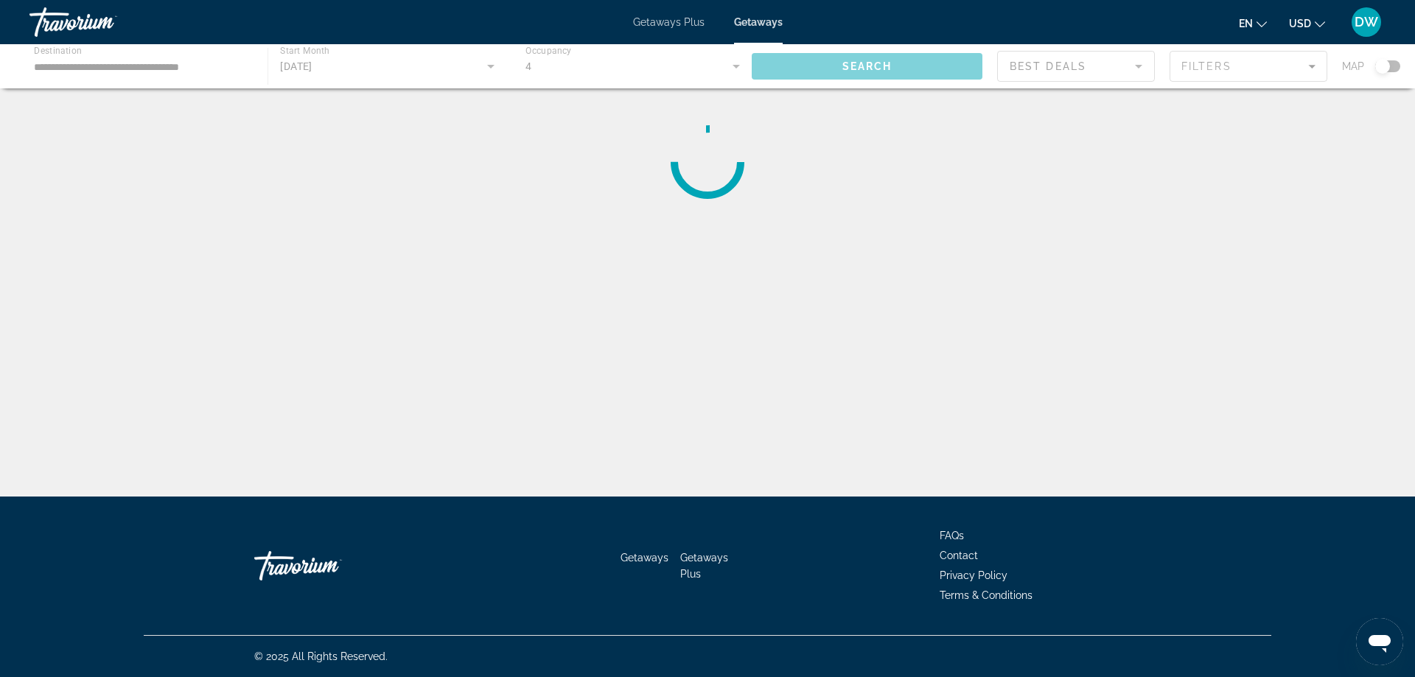
click at [1348, 30] on div "Error" at bounding box center [1367, 28] width 78 height 38
click at [1348, 30] on button "DW" at bounding box center [1367, 22] width 38 height 31
click at [1101, 185] on div "Main content" at bounding box center [708, 162] width 1128 height 118
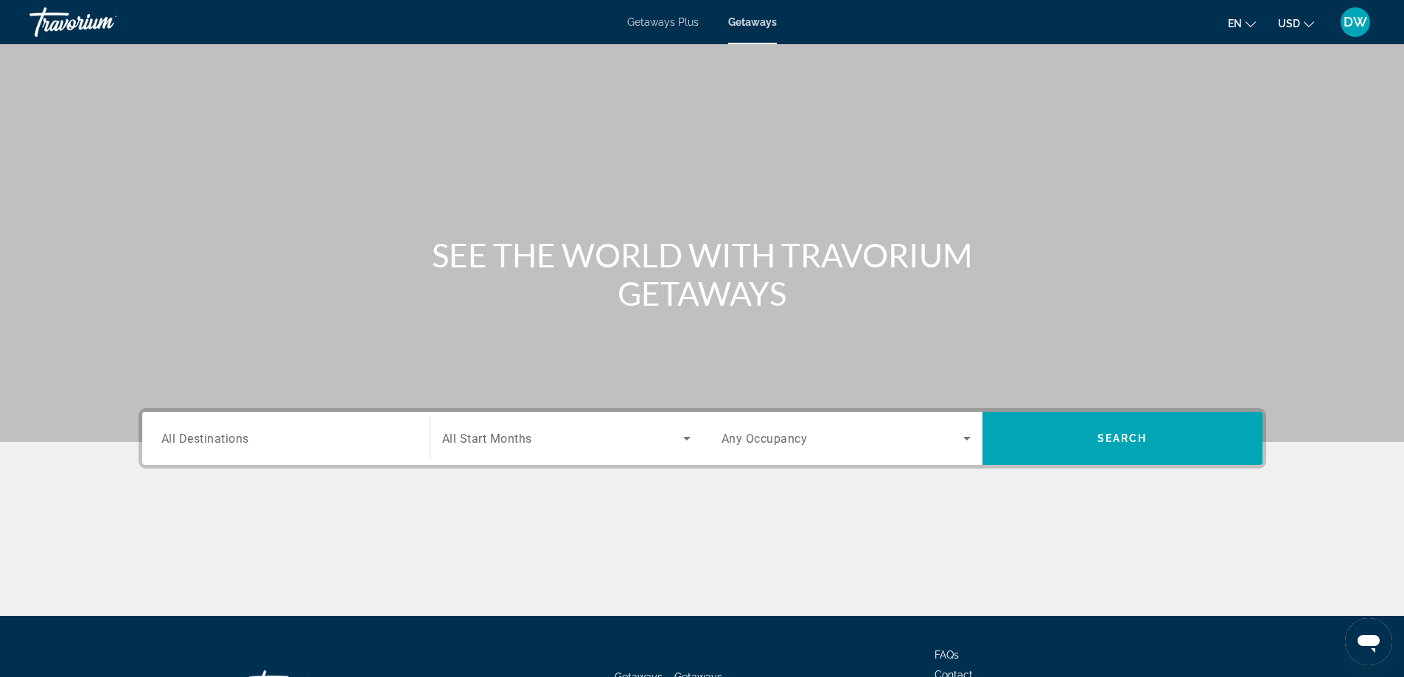
click at [495, 440] on span "All Start Months" at bounding box center [487, 439] width 90 height 14
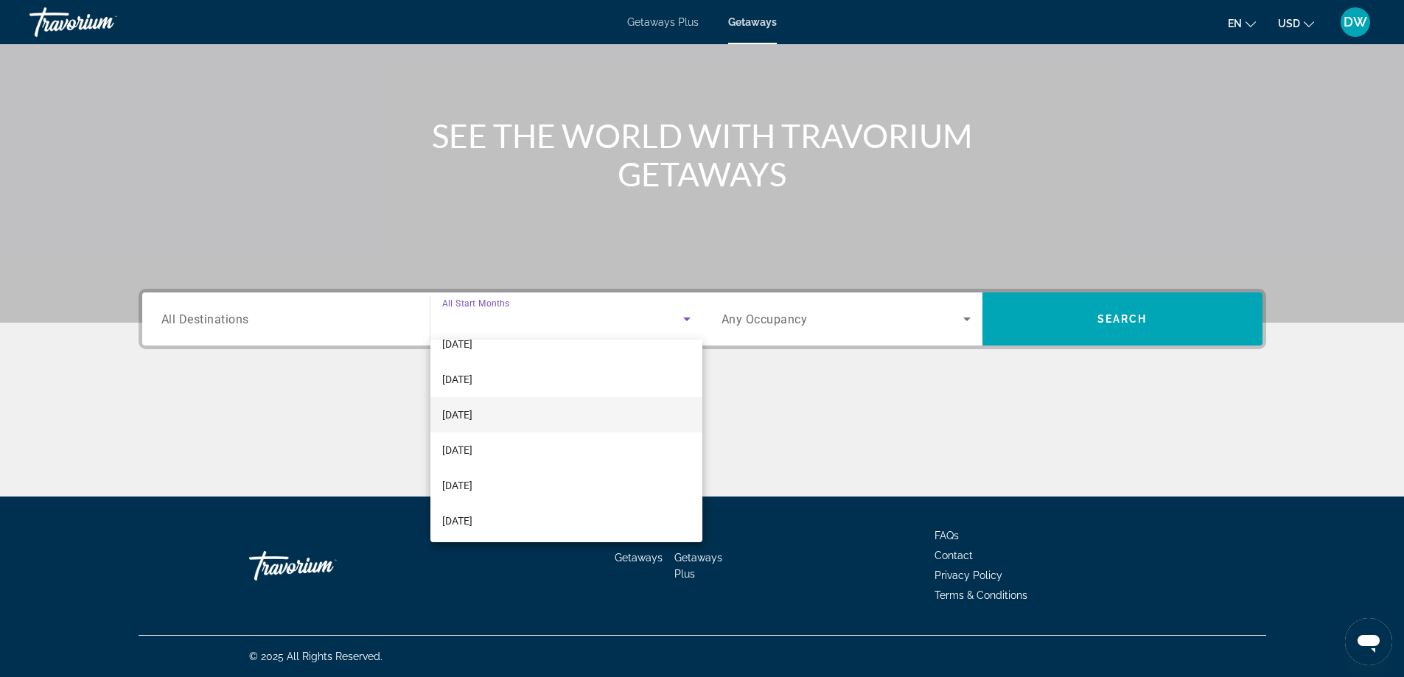
scroll to position [304, 0]
drag, startPoint x: 527, startPoint y: 447, endPoint x: 540, endPoint y: 441, distance: 13.9
click at [532, 444] on mat-option "[DATE]" at bounding box center [567, 448] width 272 height 35
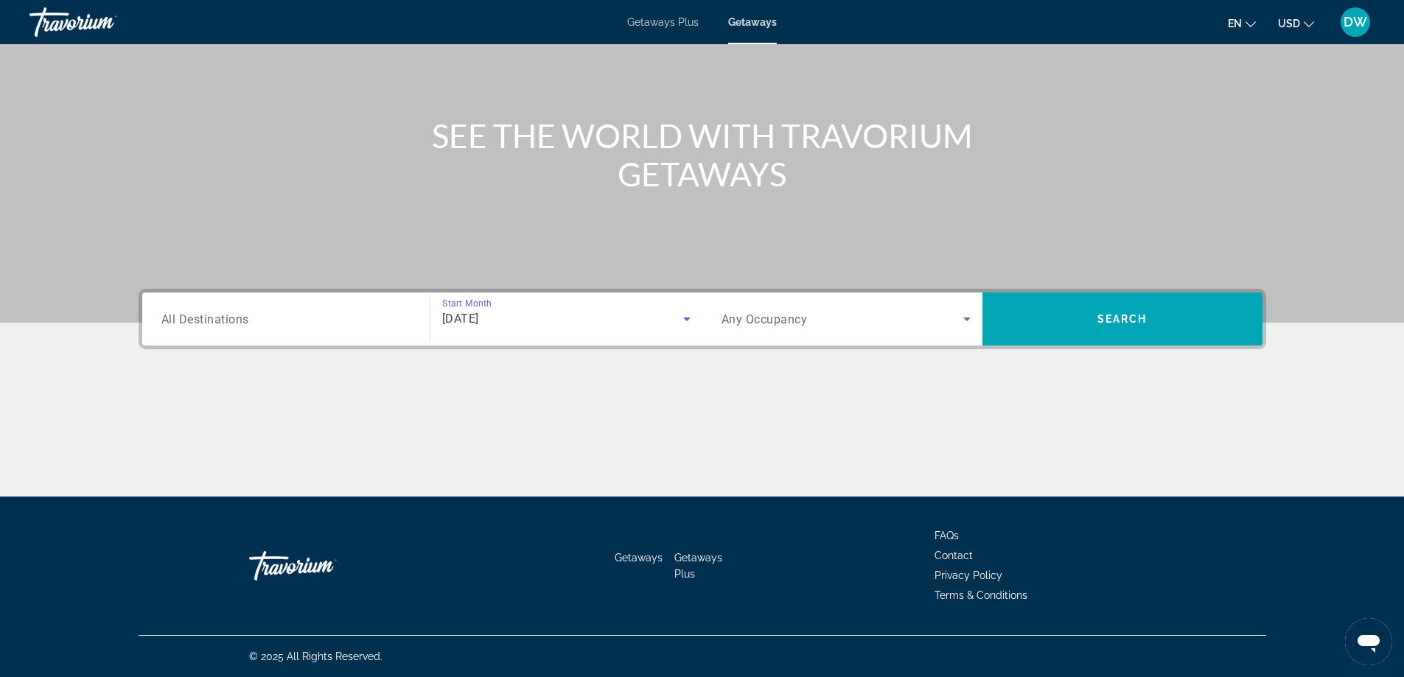
click at [975, 324] on icon "Search widget" at bounding box center [967, 319] width 18 height 18
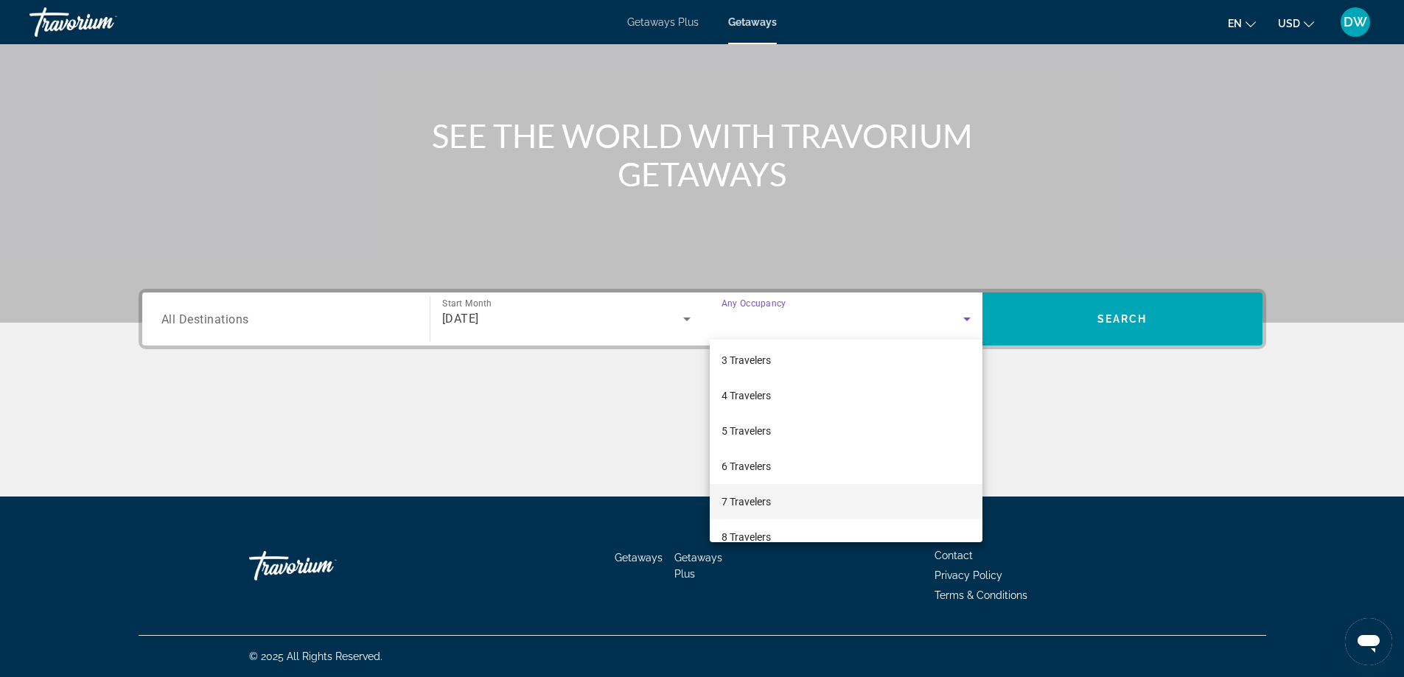
scroll to position [147, 0]
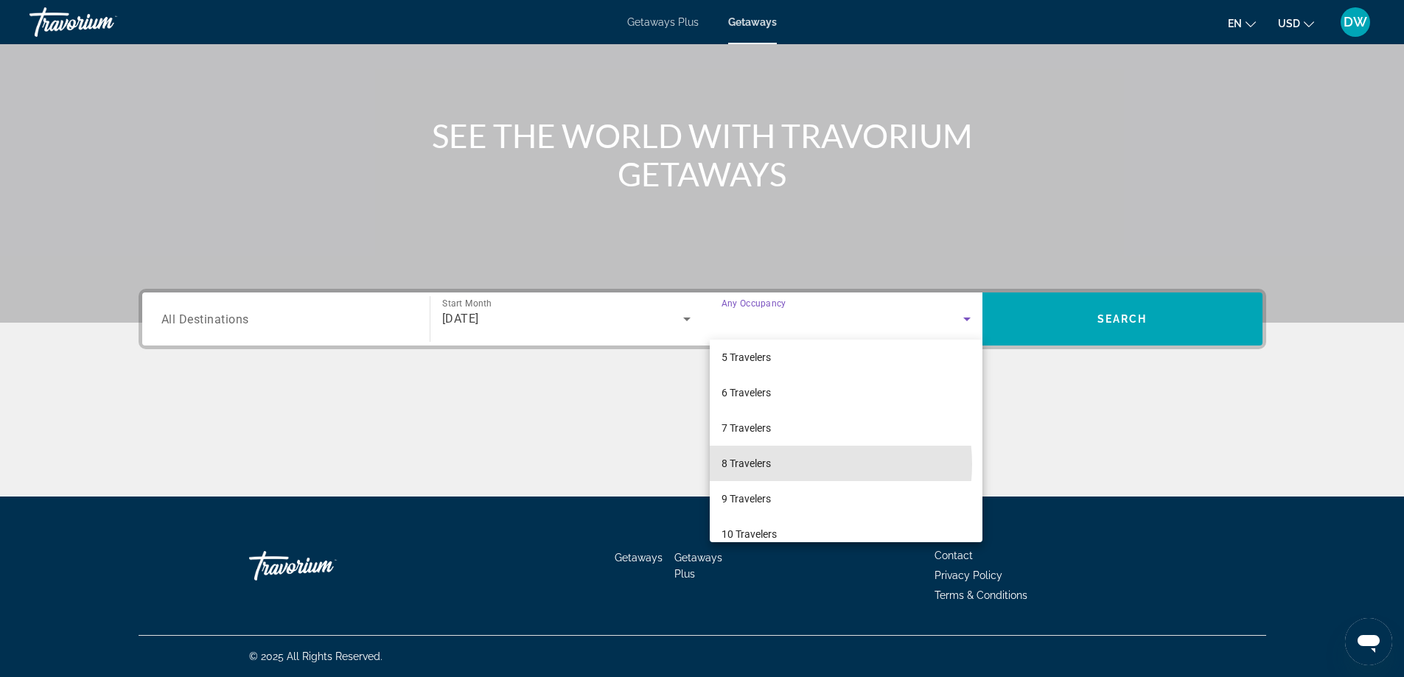
drag, startPoint x: 798, startPoint y: 464, endPoint x: 860, endPoint y: 431, distance: 70.9
click at [799, 464] on mat-option "8 Travelers" at bounding box center [846, 463] width 273 height 35
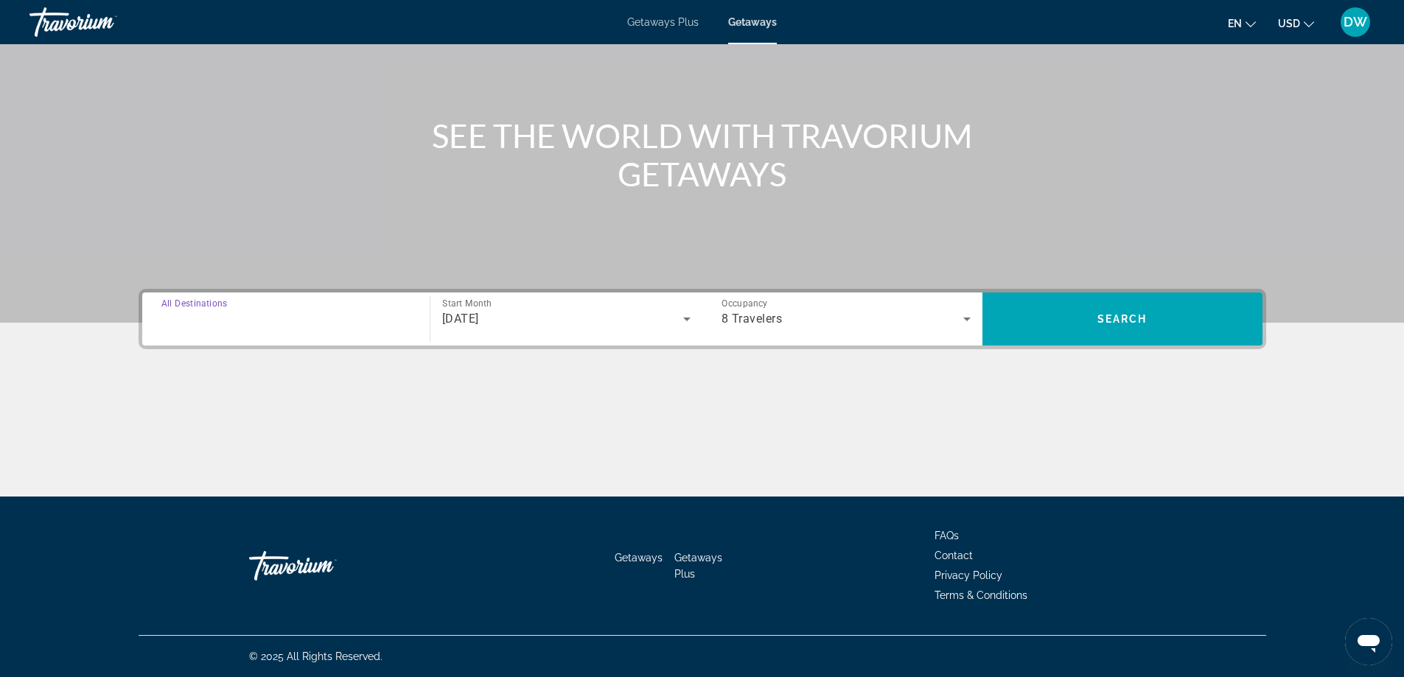
click at [354, 320] on input "Destination All Destinations" at bounding box center [285, 320] width 249 height 18
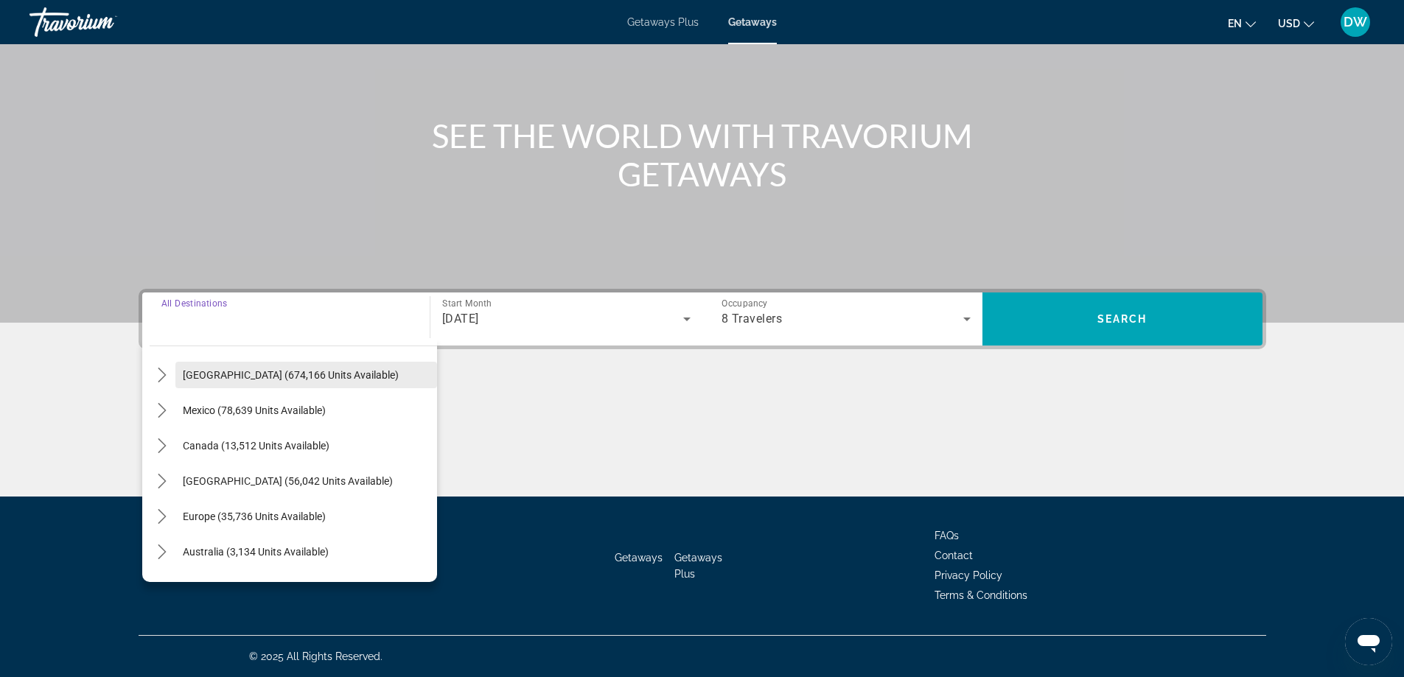
scroll to position [0, 0]
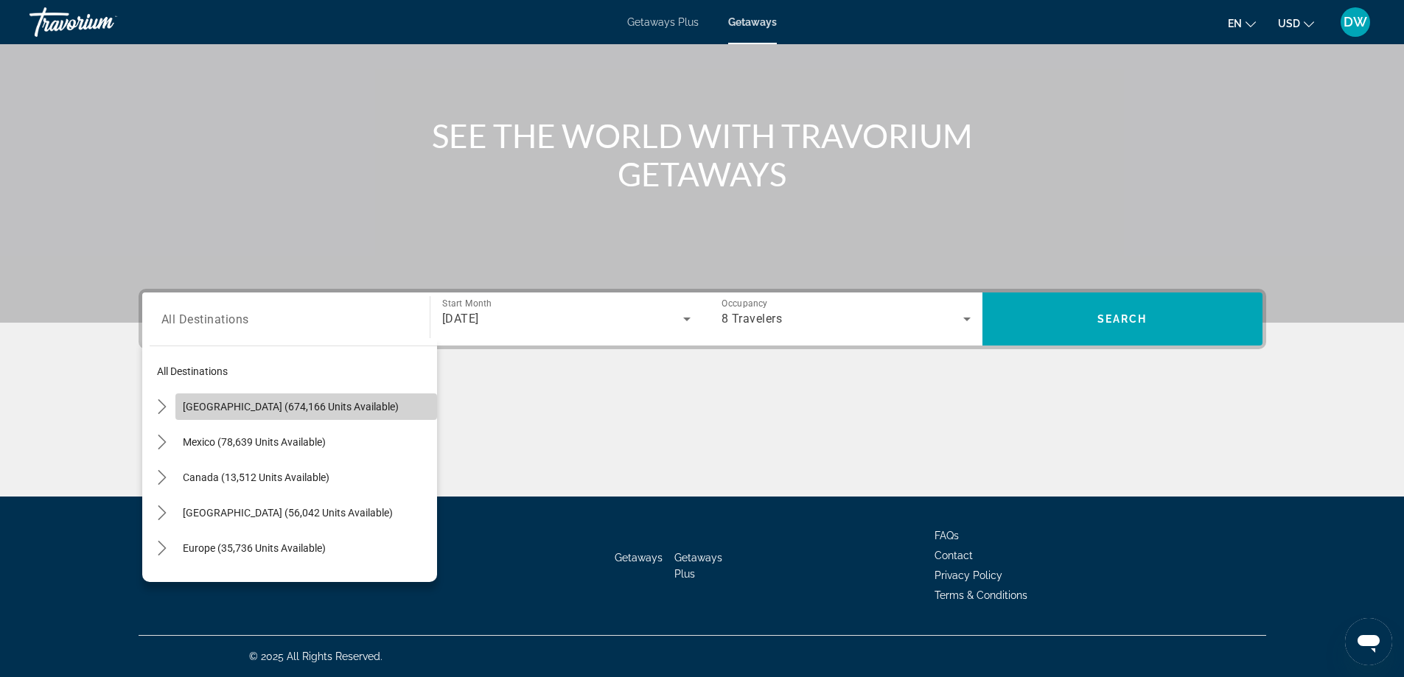
click at [325, 406] on span "[GEOGRAPHIC_DATA] (674,166 units available)" at bounding box center [291, 407] width 216 height 12
type input "**********"
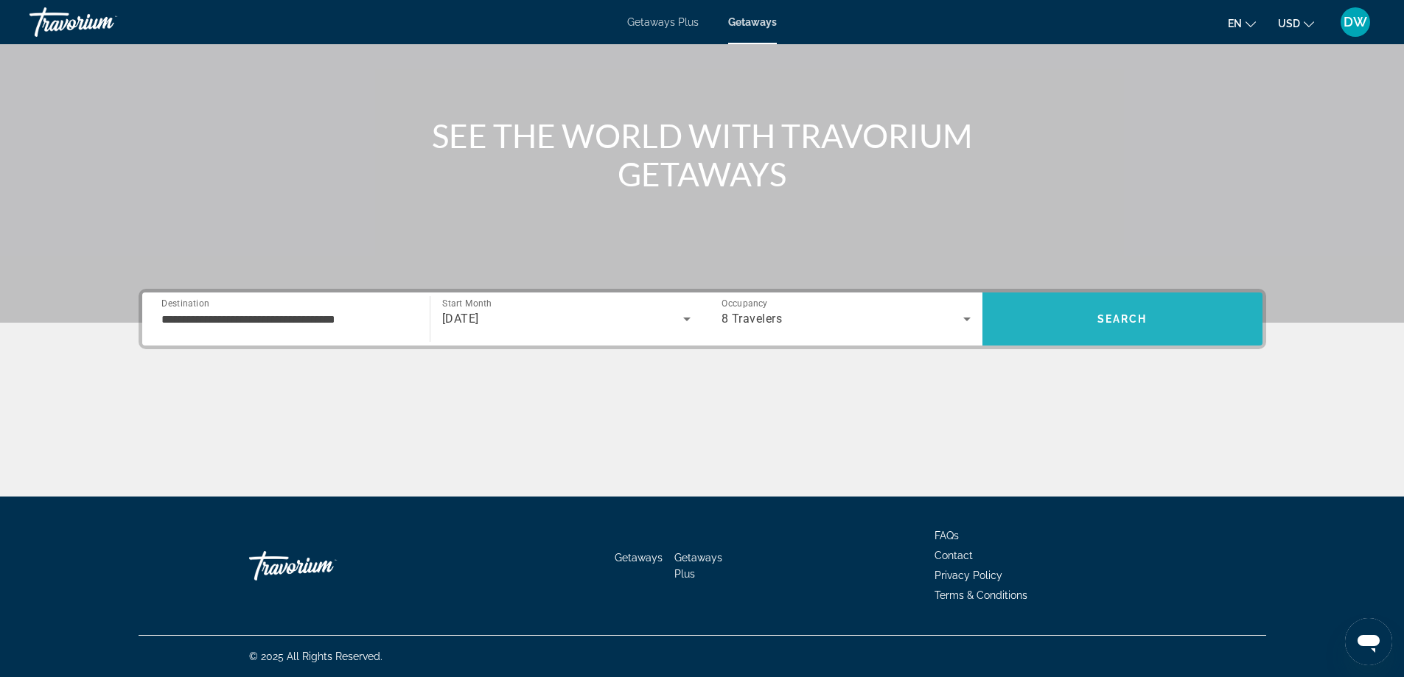
click at [1117, 307] on span "Search" at bounding box center [1123, 319] width 280 height 35
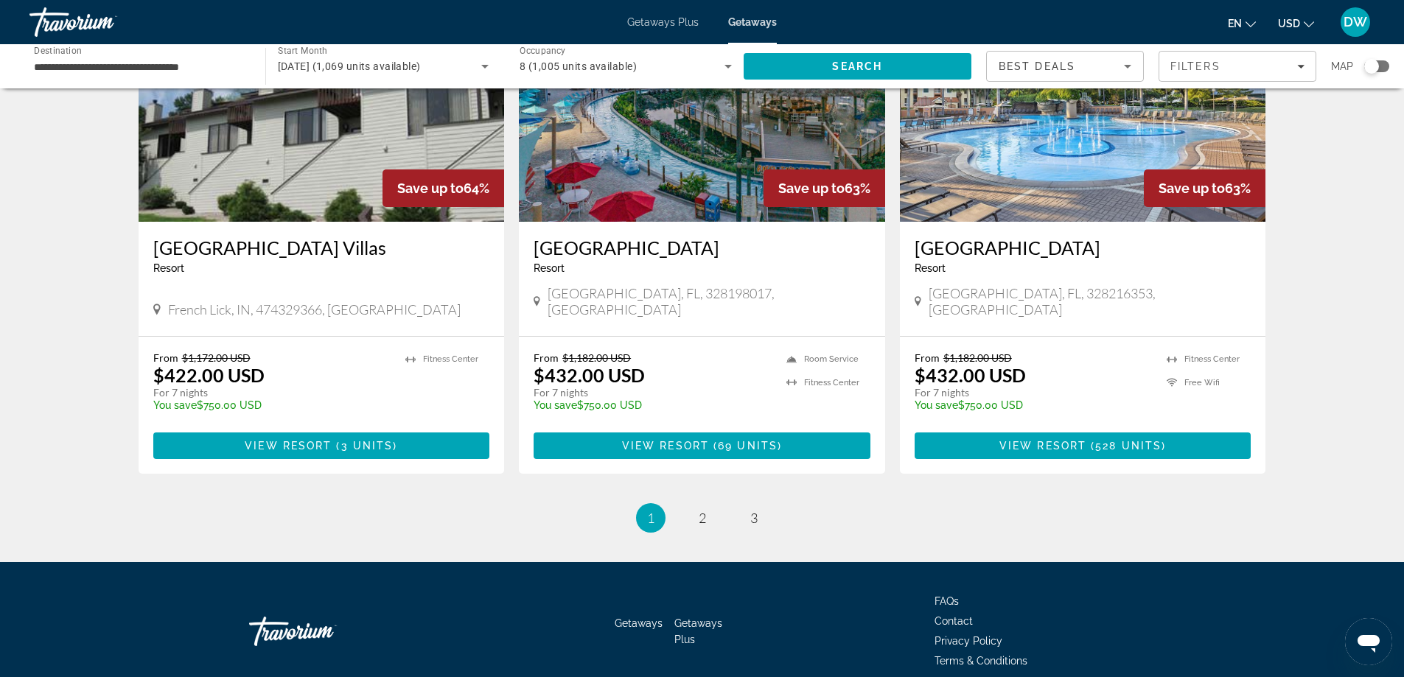
scroll to position [1774, 0]
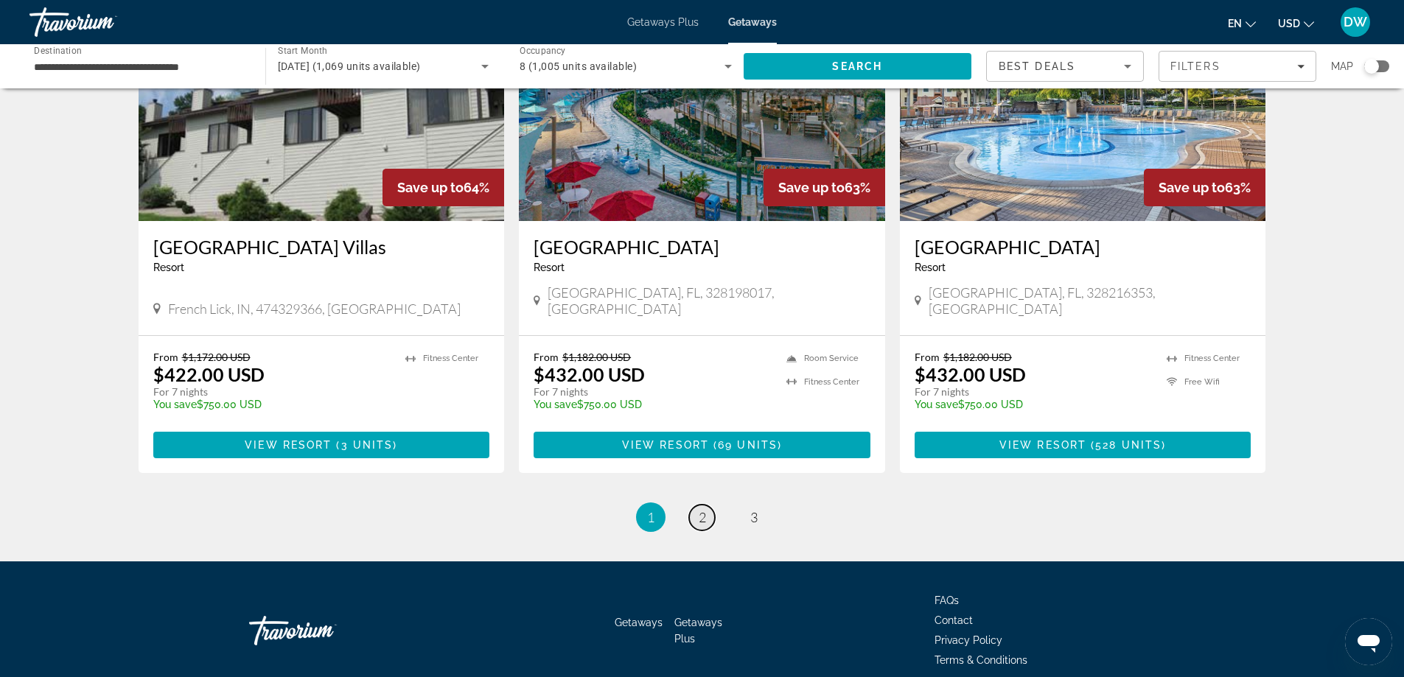
click at [700, 509] on span "2" at bounding box center [702, 517] width 7 height 16
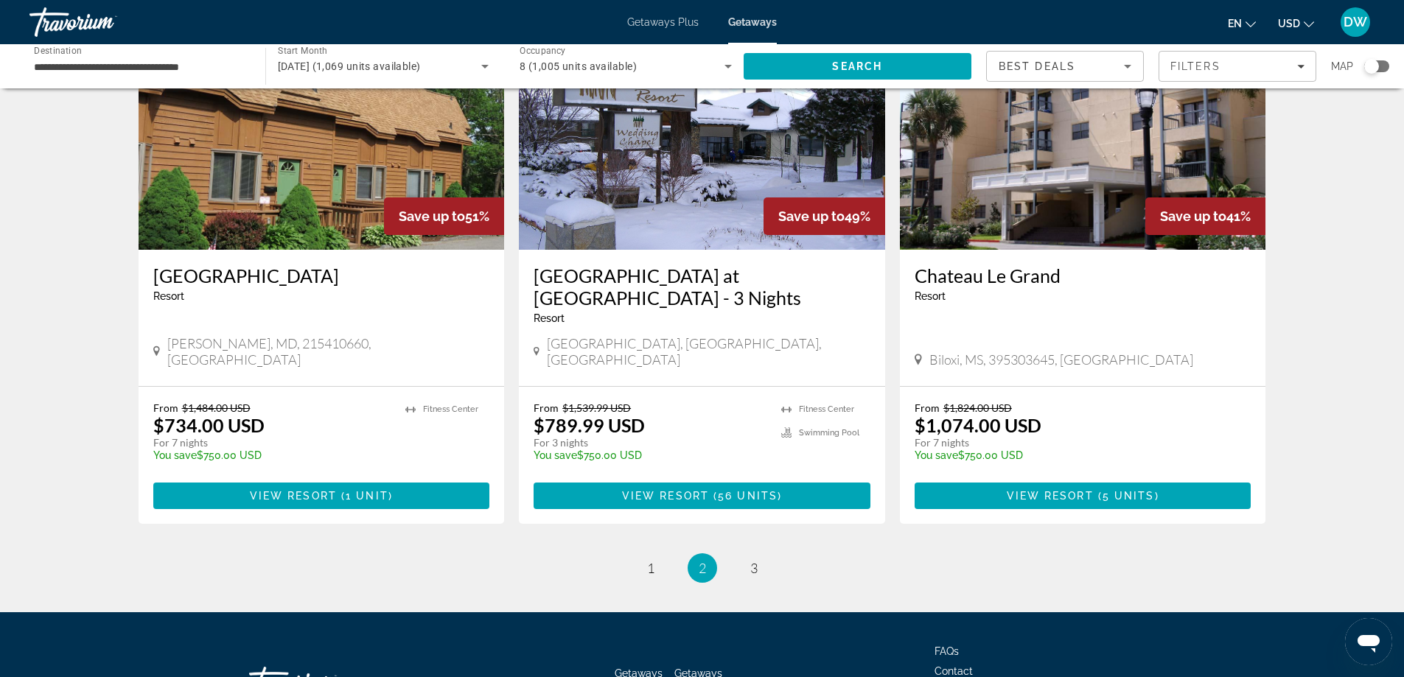
scroll to position [1769, 0]
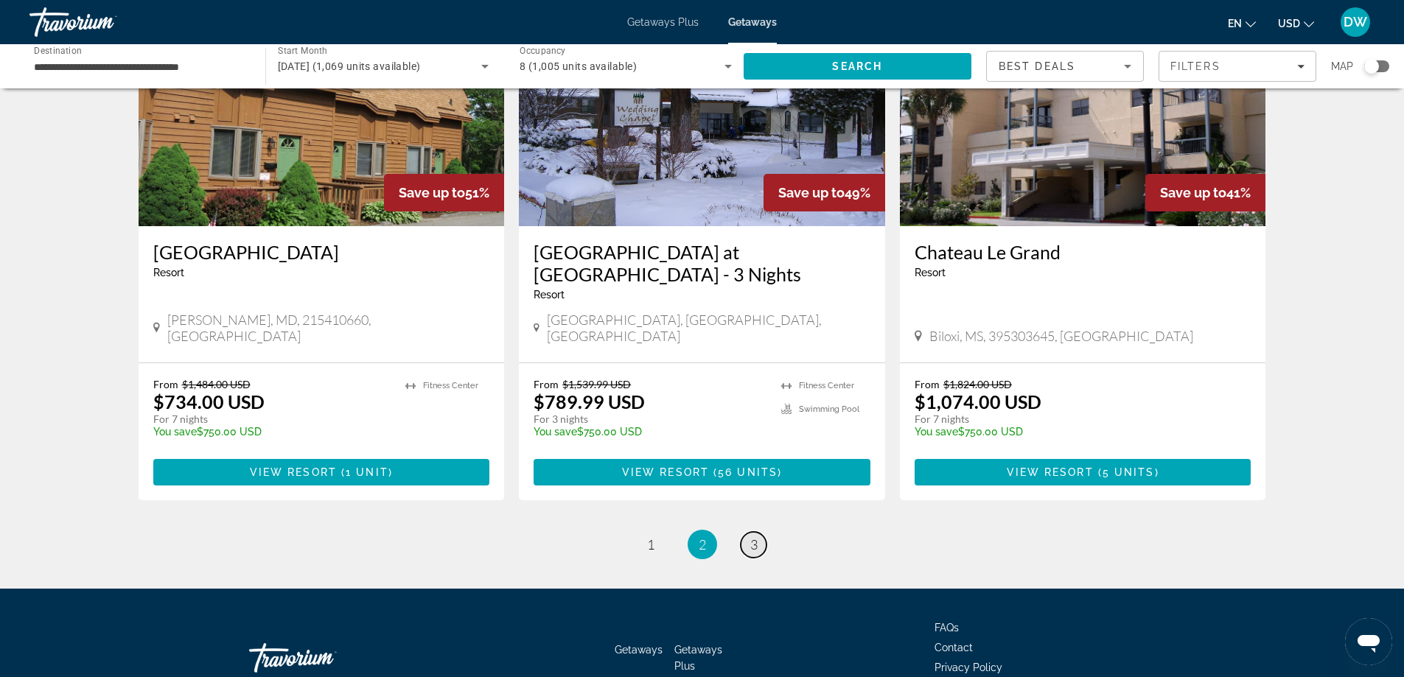
click at [752, 537] on span "3" at bounding box center [753, 545] width 7 height 16
